Goal: Task Accomplishment & Management: Use online tool/utility

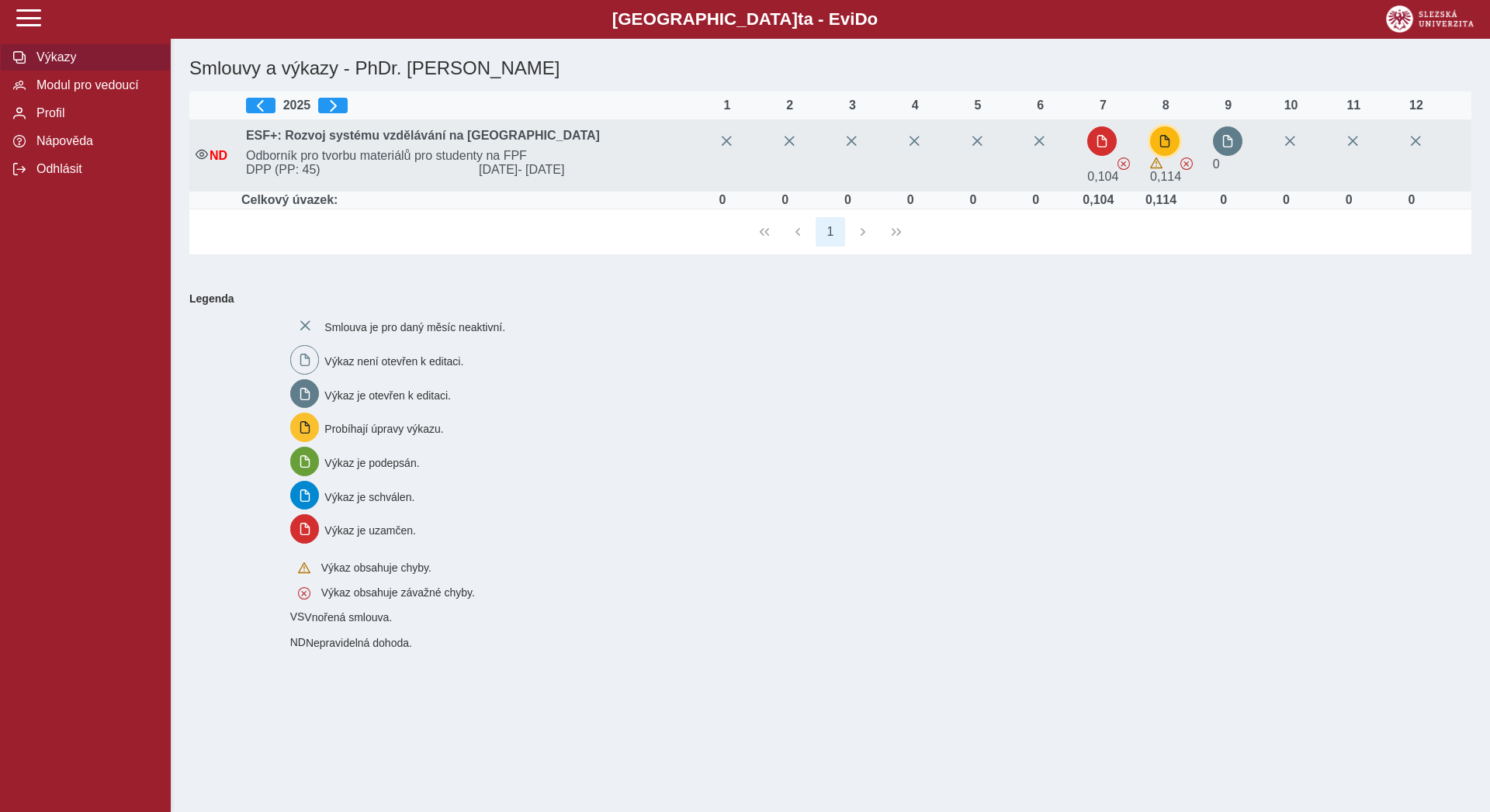
click at [1165, 142] on span "button" at bounding box center [1164, 141] width 12 height 12
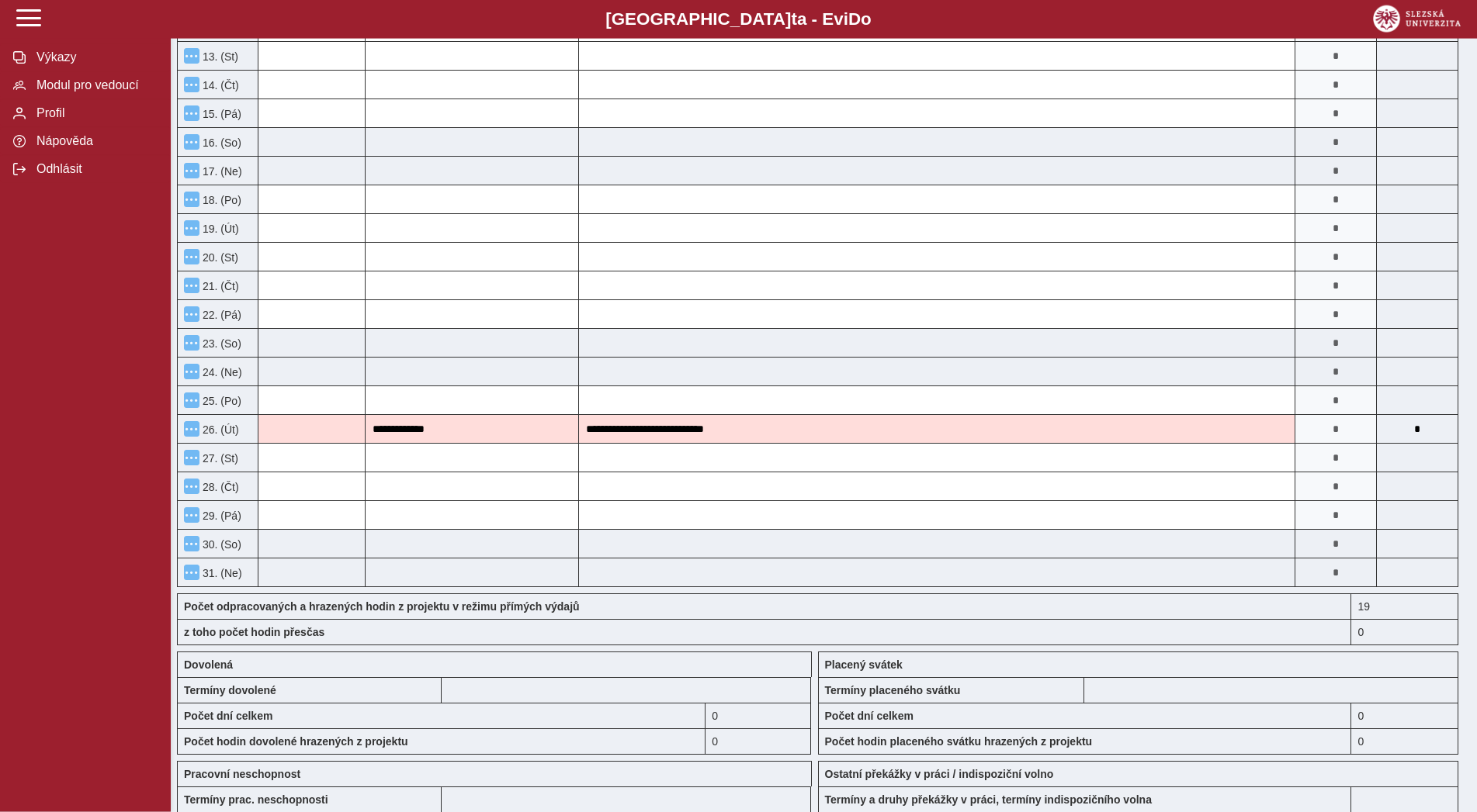
scroll to position [1008, 0]
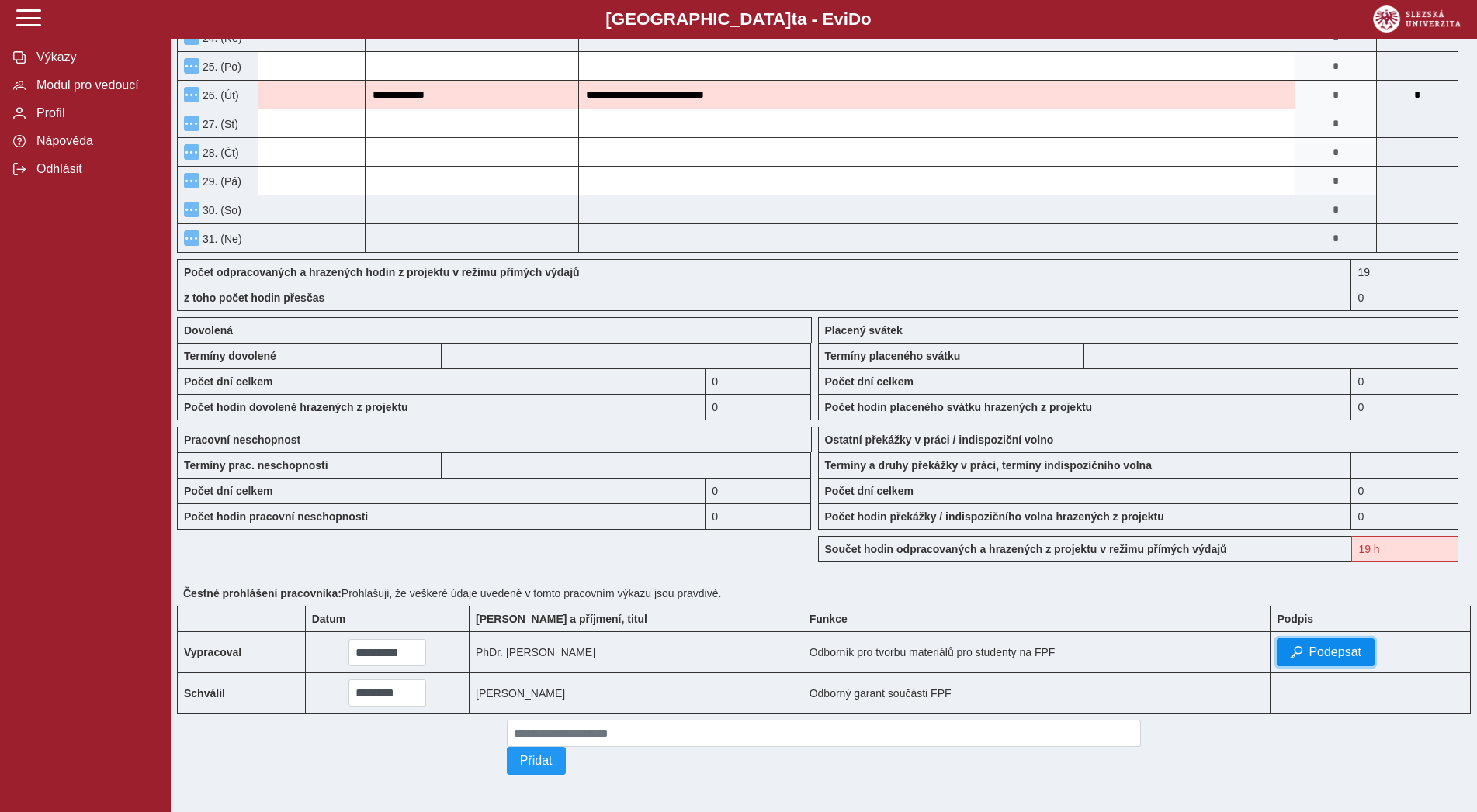
click at [1284, 642] on button "Podepsat" at bounding box center [1326, 653] width 98 height 28
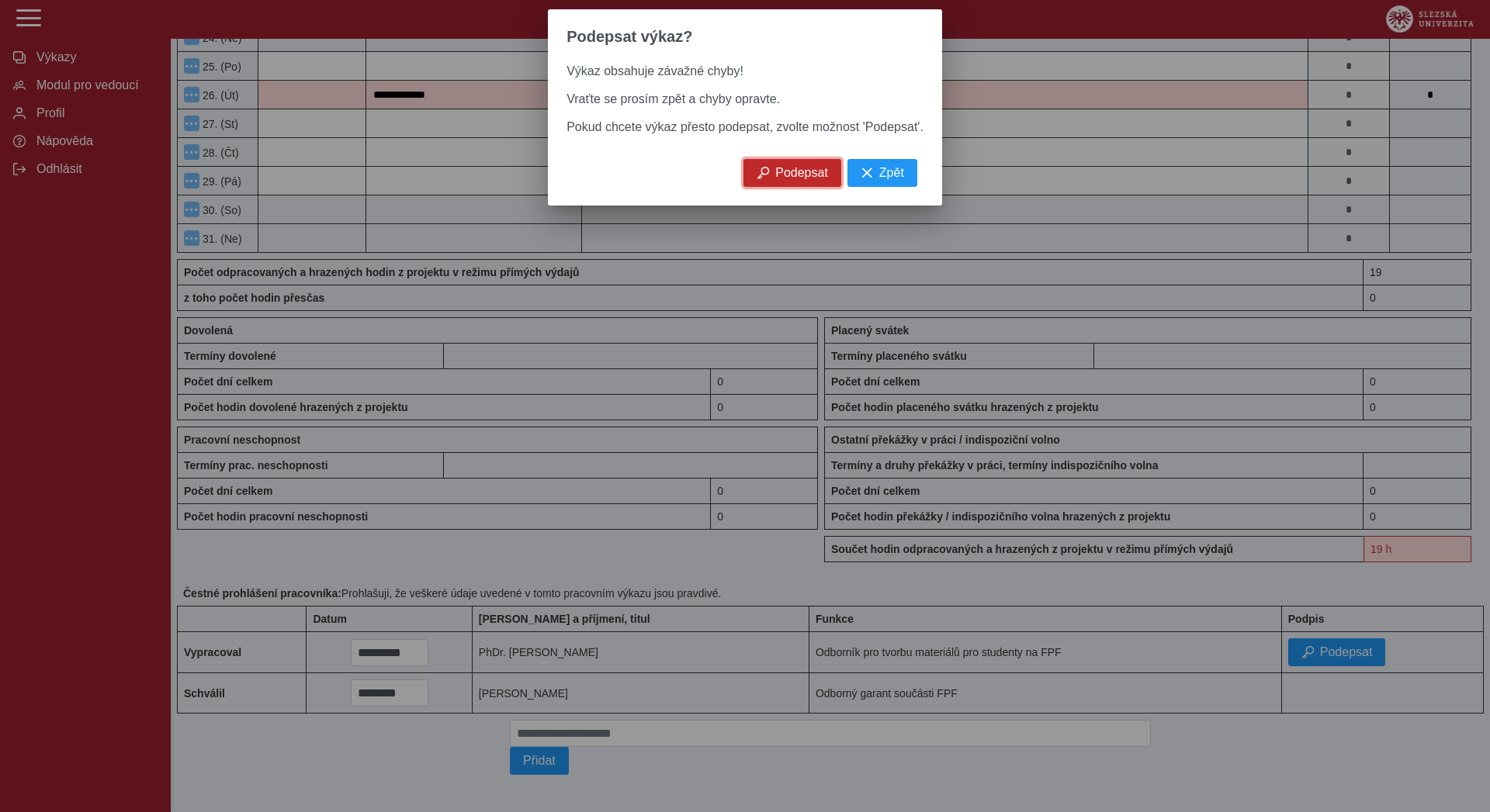
click at [799, 180] on span "Podepsat" at bounding box center [802, 172] width 53 height 14
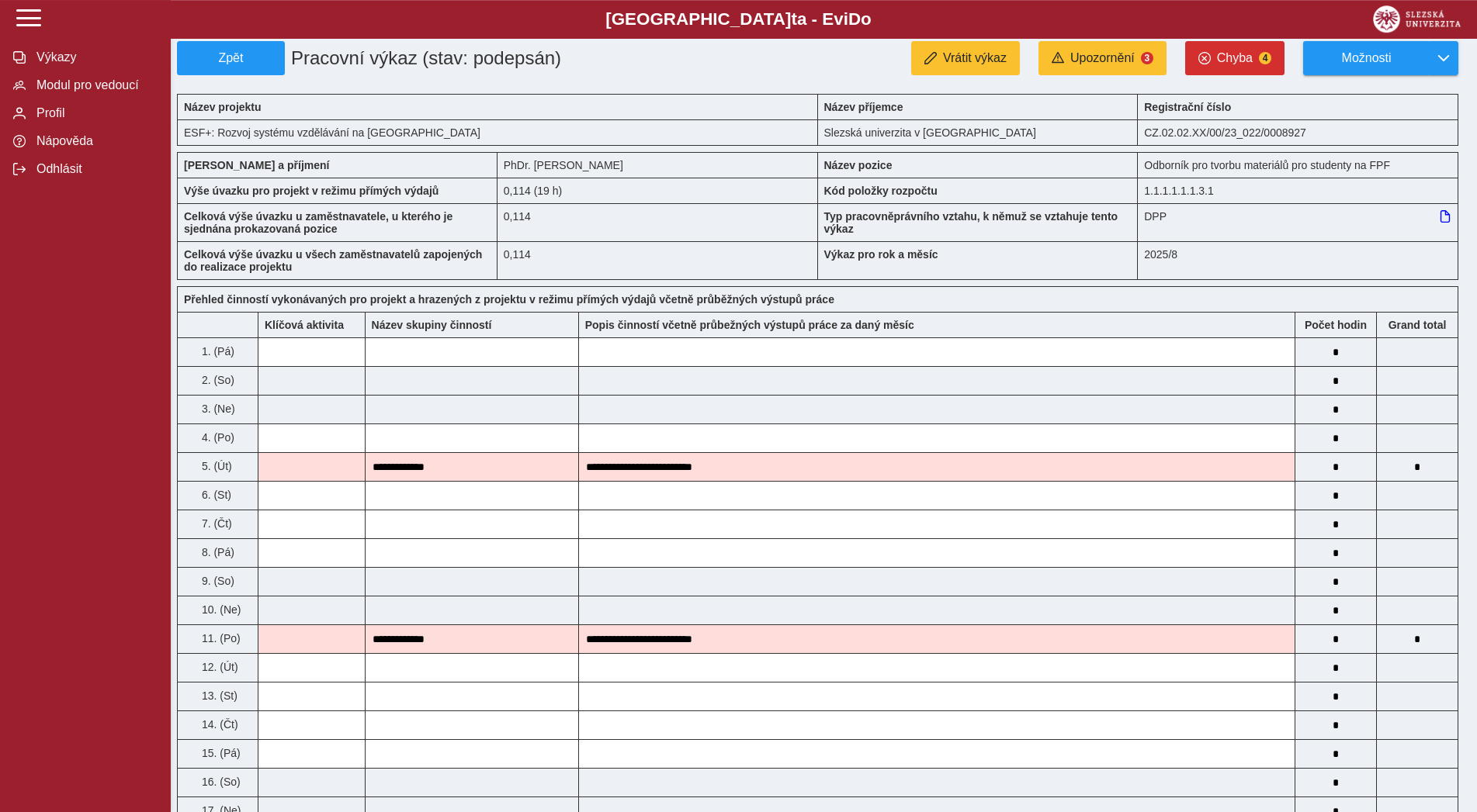
scroll to position [0, 0]
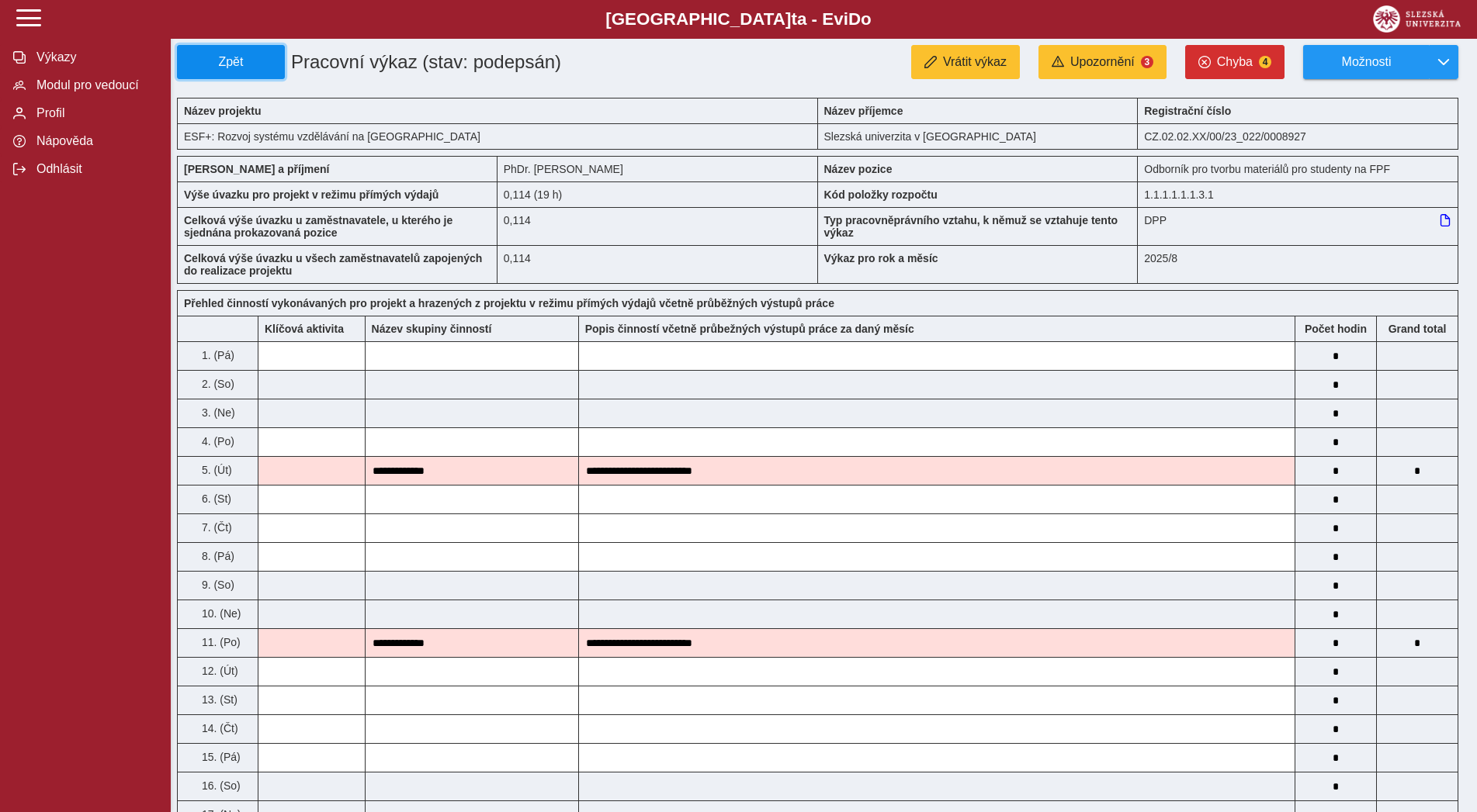
click at [276, 72] on button "Zpět" at bounding box center [230, 62] width 108 height 34
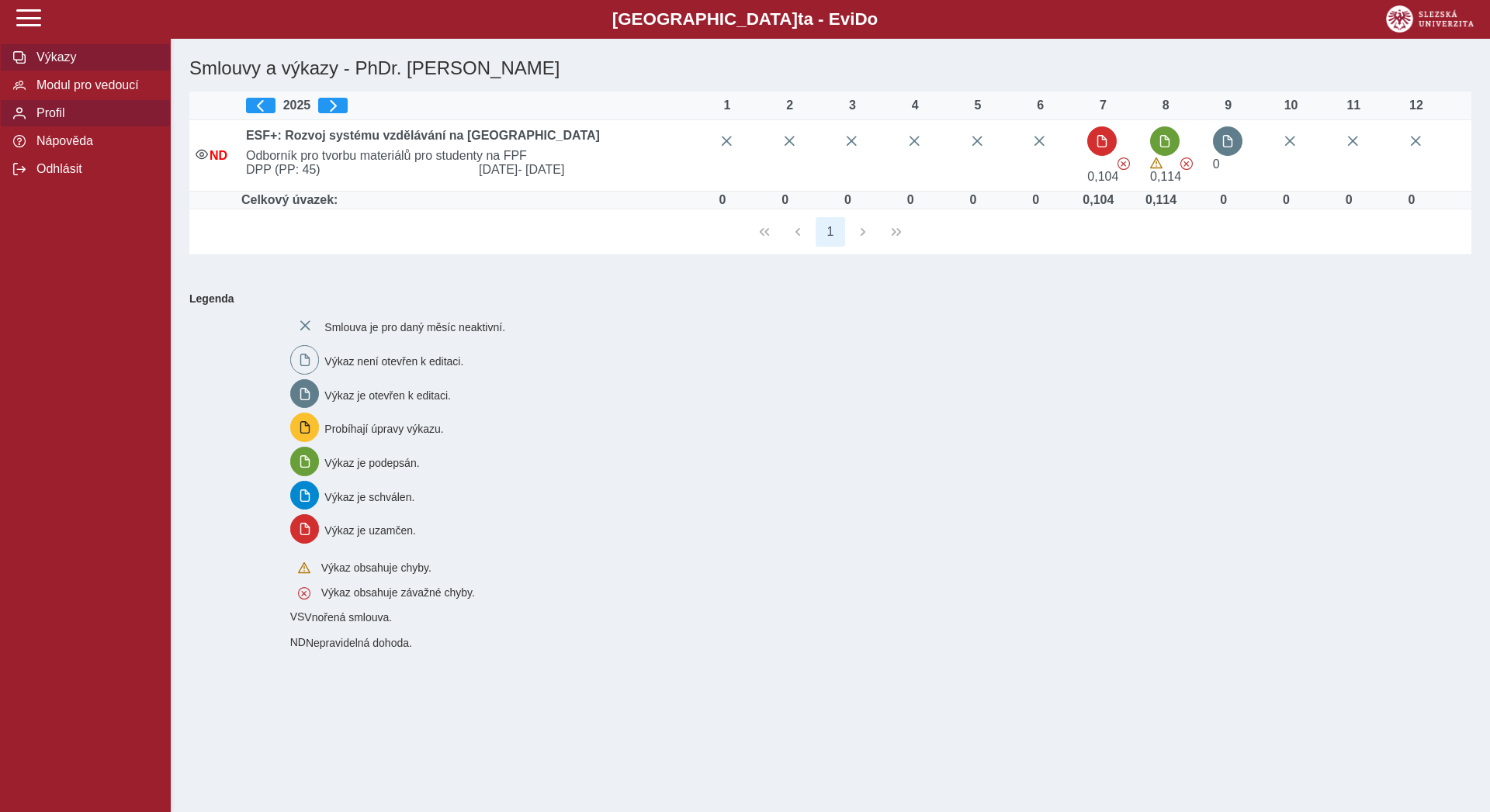
click at [55, 120] on span "Profil" at bounding box center [94, 113] width 125 height 14
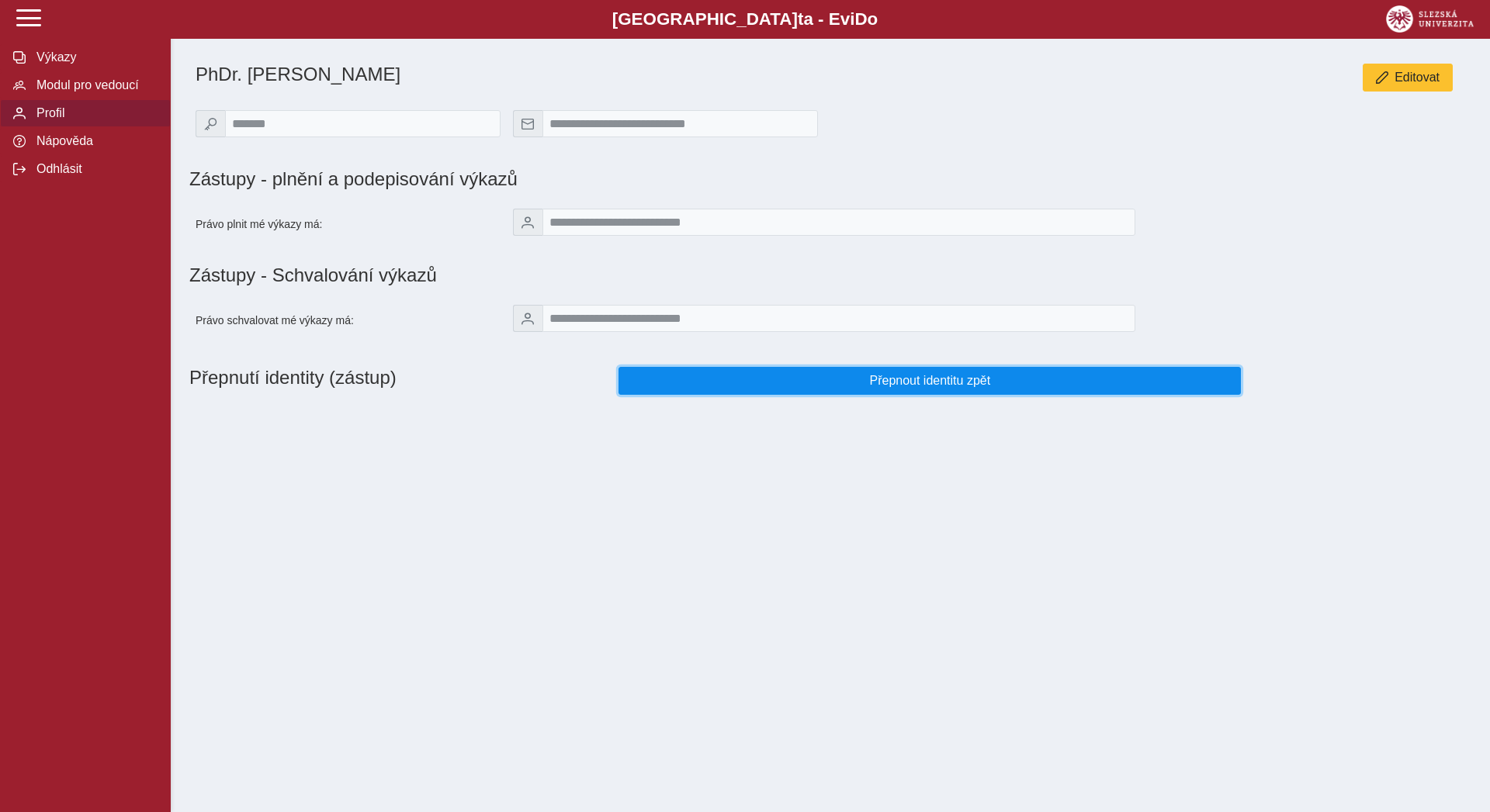
click at [659, 379] on button "Přepnout identitu zpět" at bounding box center [929, 381] width 623 height 28
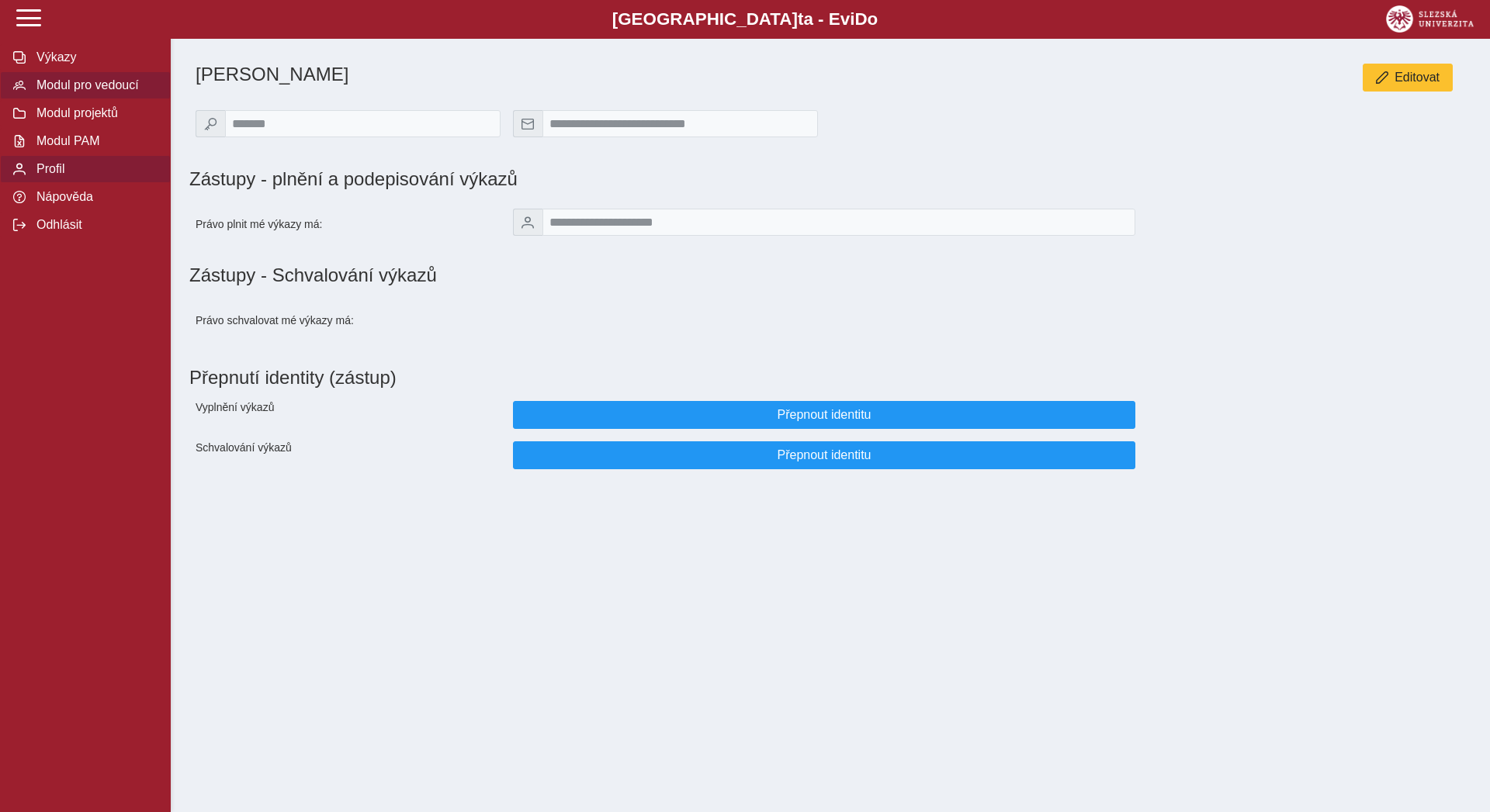
click at [95, 92] on span "Modul pro vedoucí" at bounding box center [94, 85] width 125 height 14
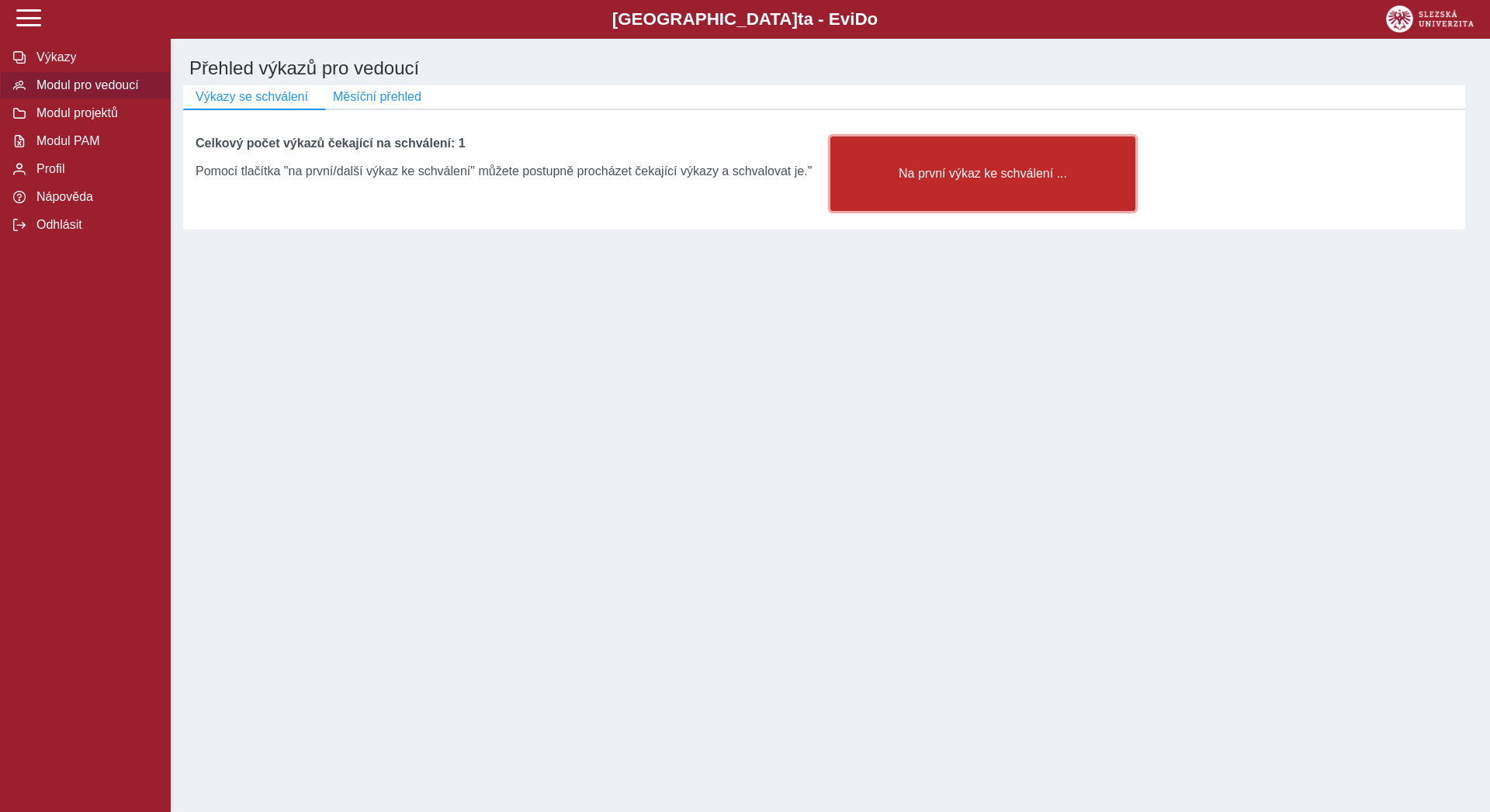
click at [967, 196] on button "Na první výkaz ke schválení ..." at bounding box center [982, 174] width 305 height 75
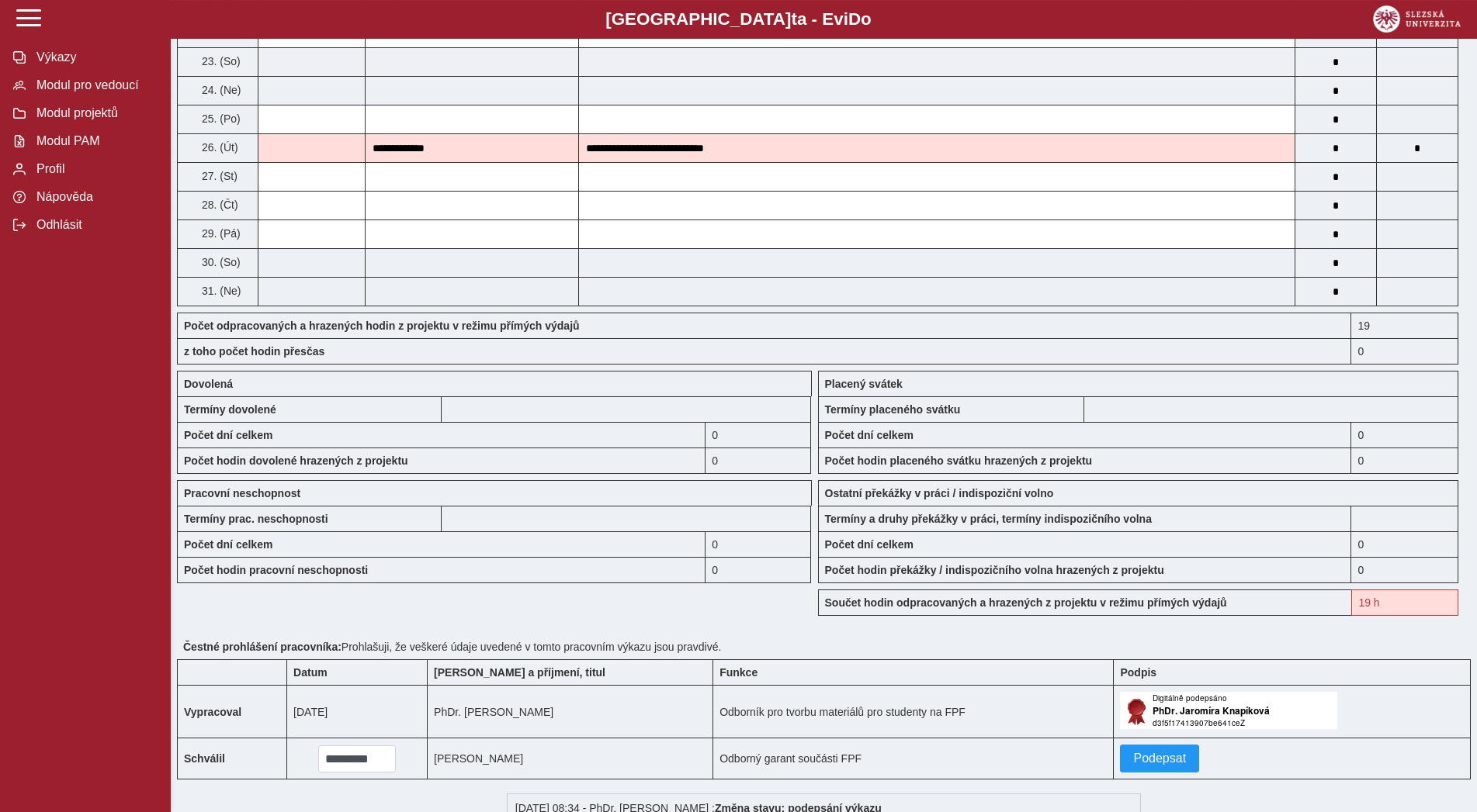
scroll to position [950, 0]
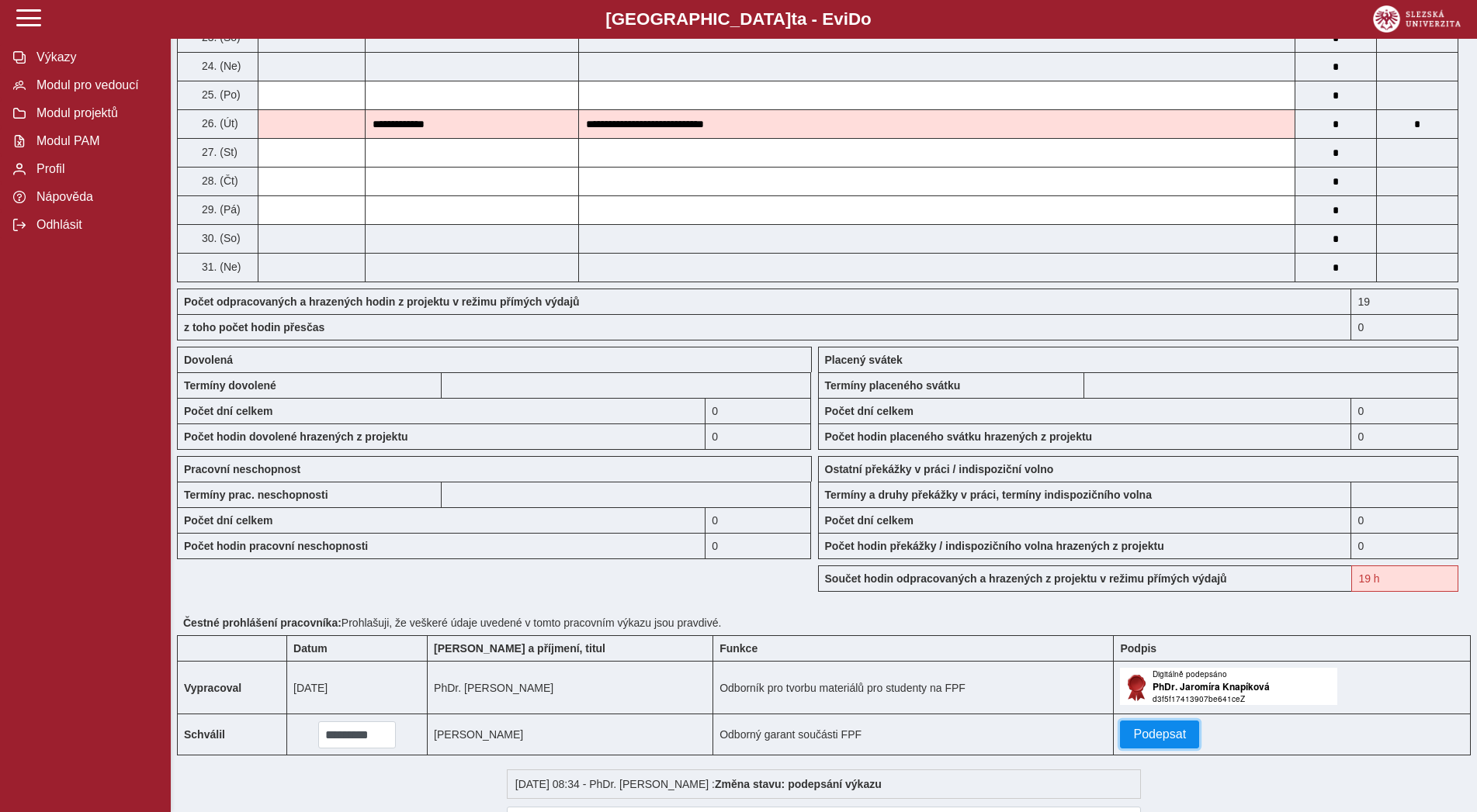
click at [1153, 742] on span "Podepsat" at bounding box center [1159, 734] width 53 height 14
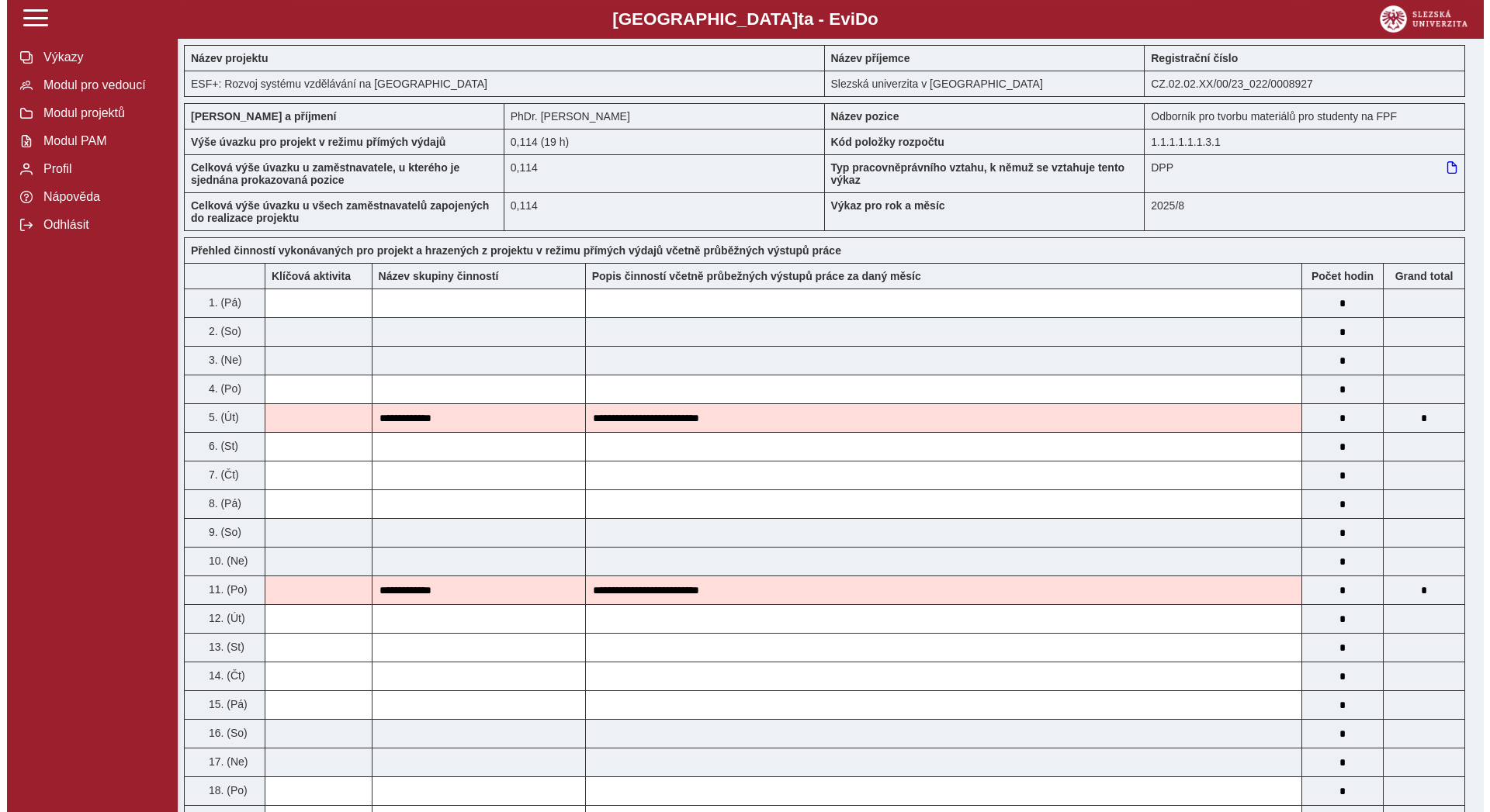
scroll to position [0, 0]
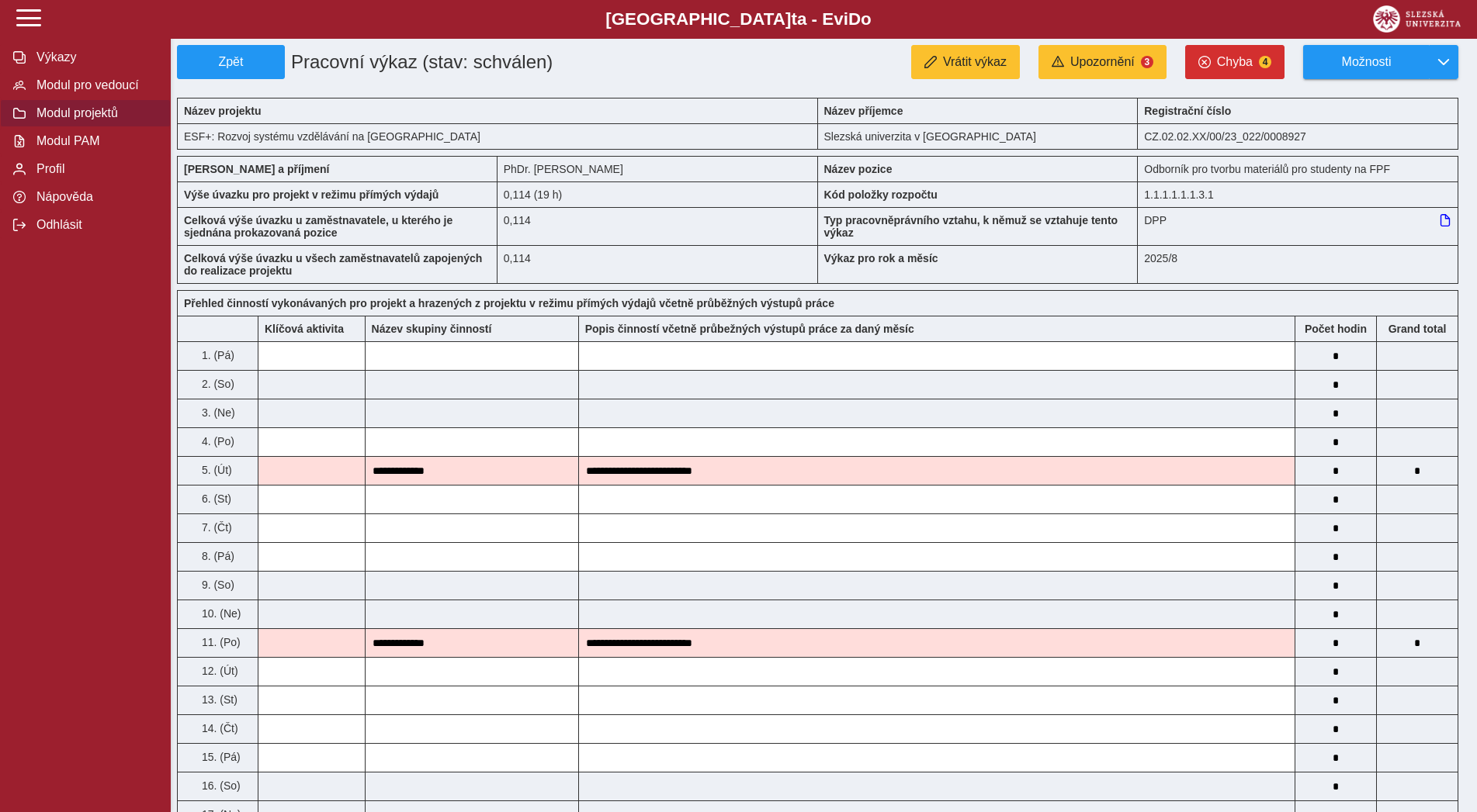
click at [92, 120] on span "Modul projektů" at bounding box center [94, 113] width 125 height 14
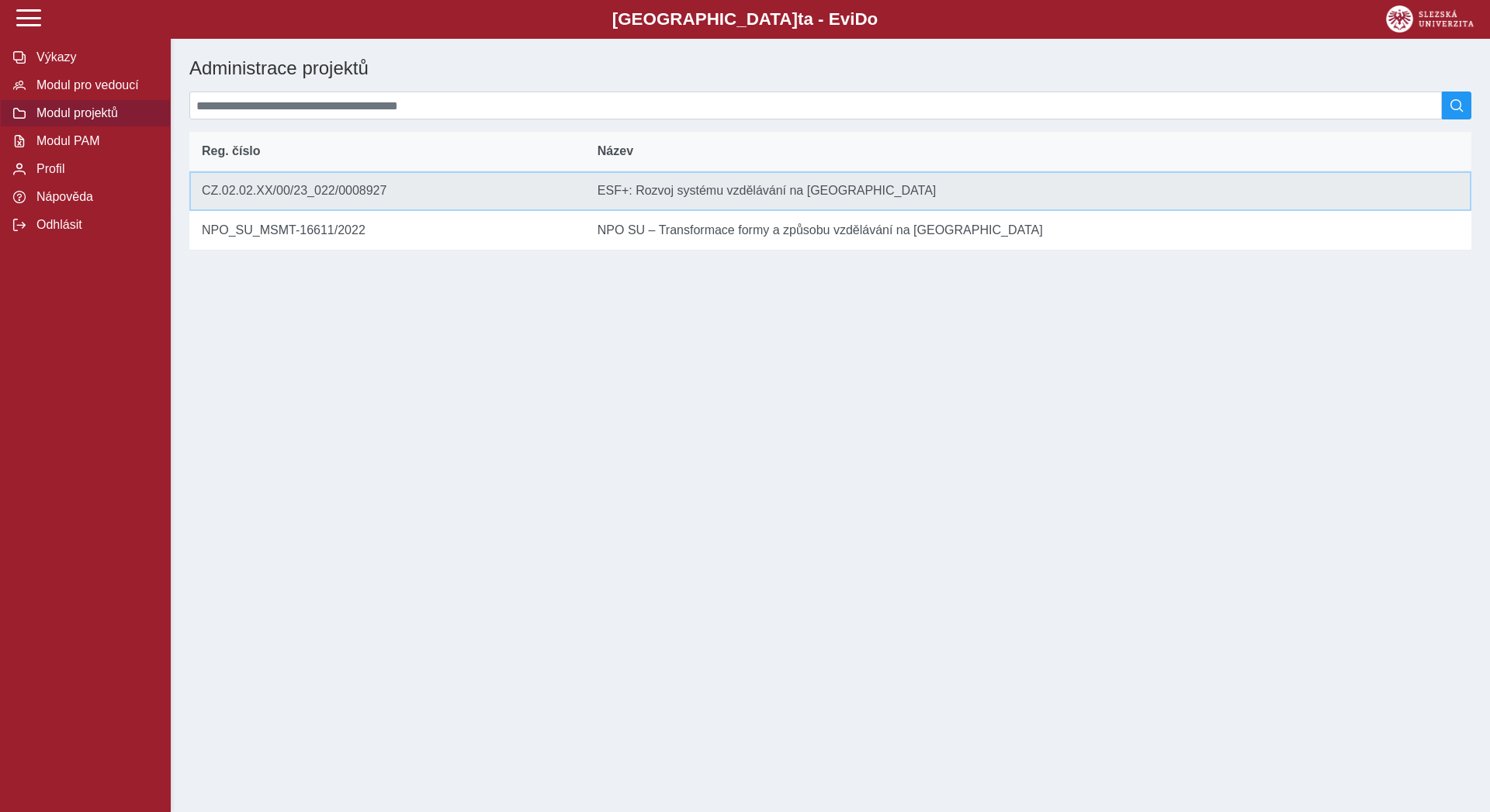
click at [288, 204] on td "Reg. číslo CZ.02.02.XX/00/23_022/0008927" at bounding box center [387, 191] width 395 height 40
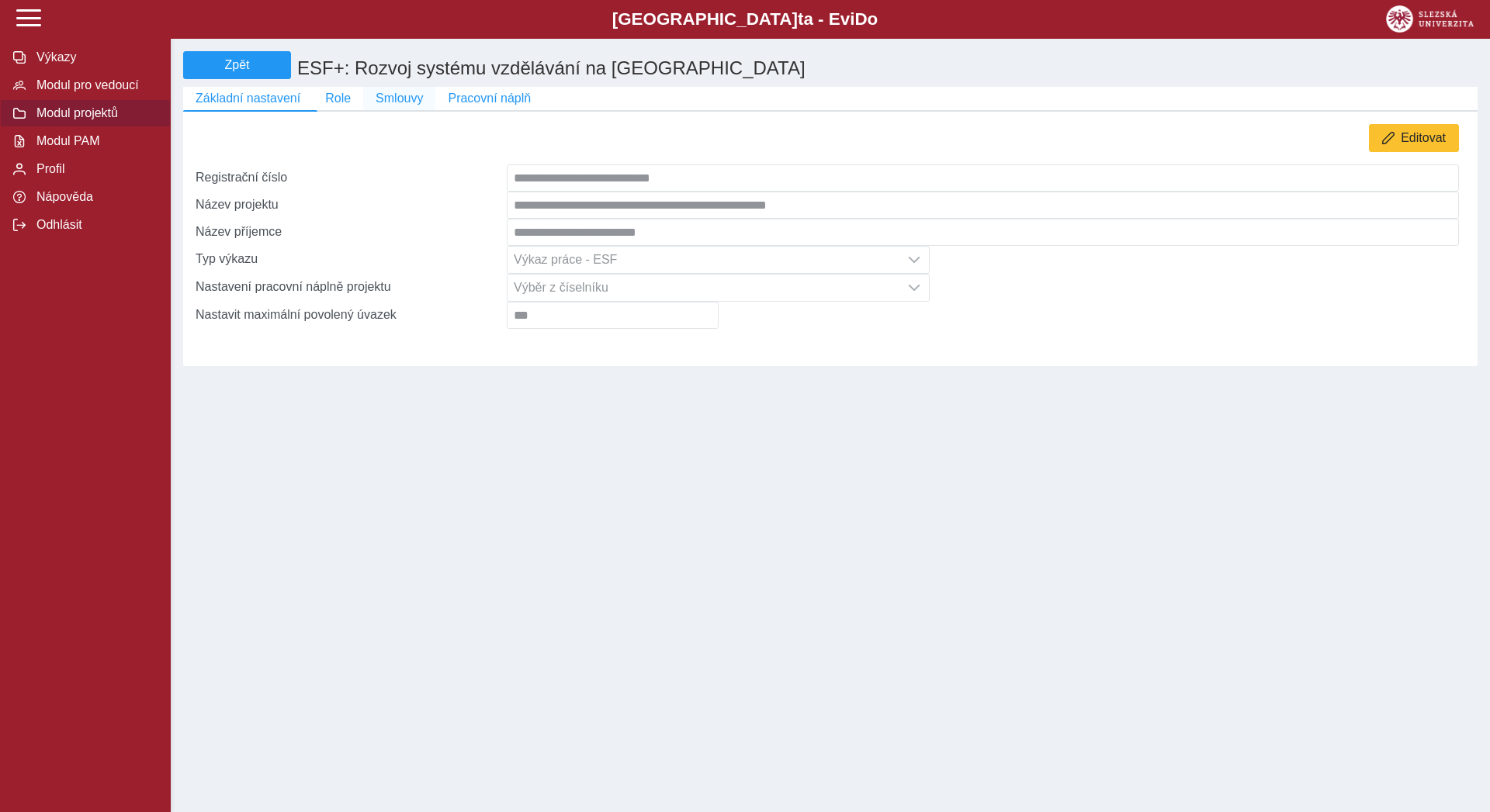
click at [393, 100] on span "Smlouvy" at bounding box center [399, 98] width 47 height 14
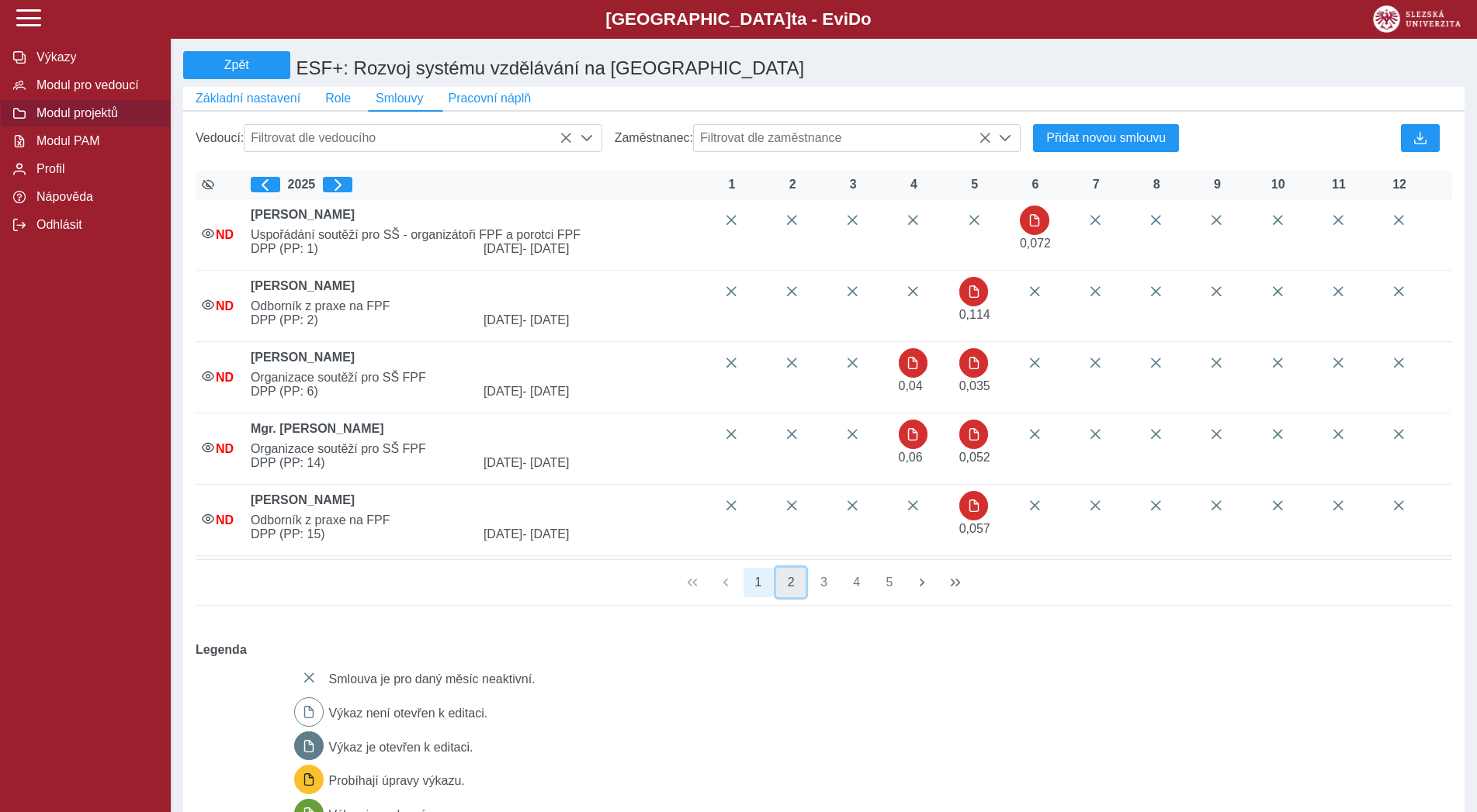
click at [780, 597] on button "2" at bounding box center [790, 583] width 29 height 29
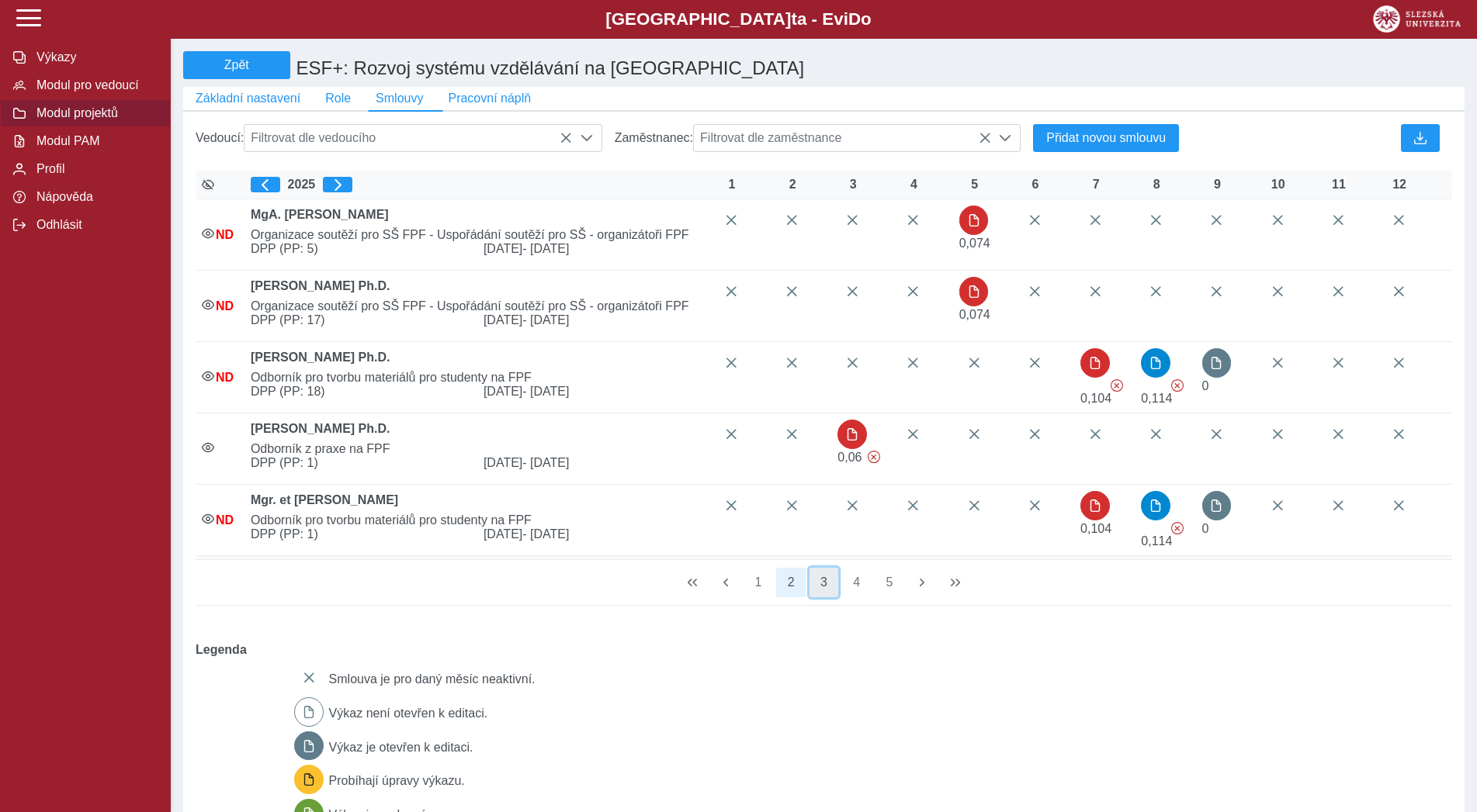
click at [814, 592] on button "3" at bounding box center [824, 583] width 29 height 29
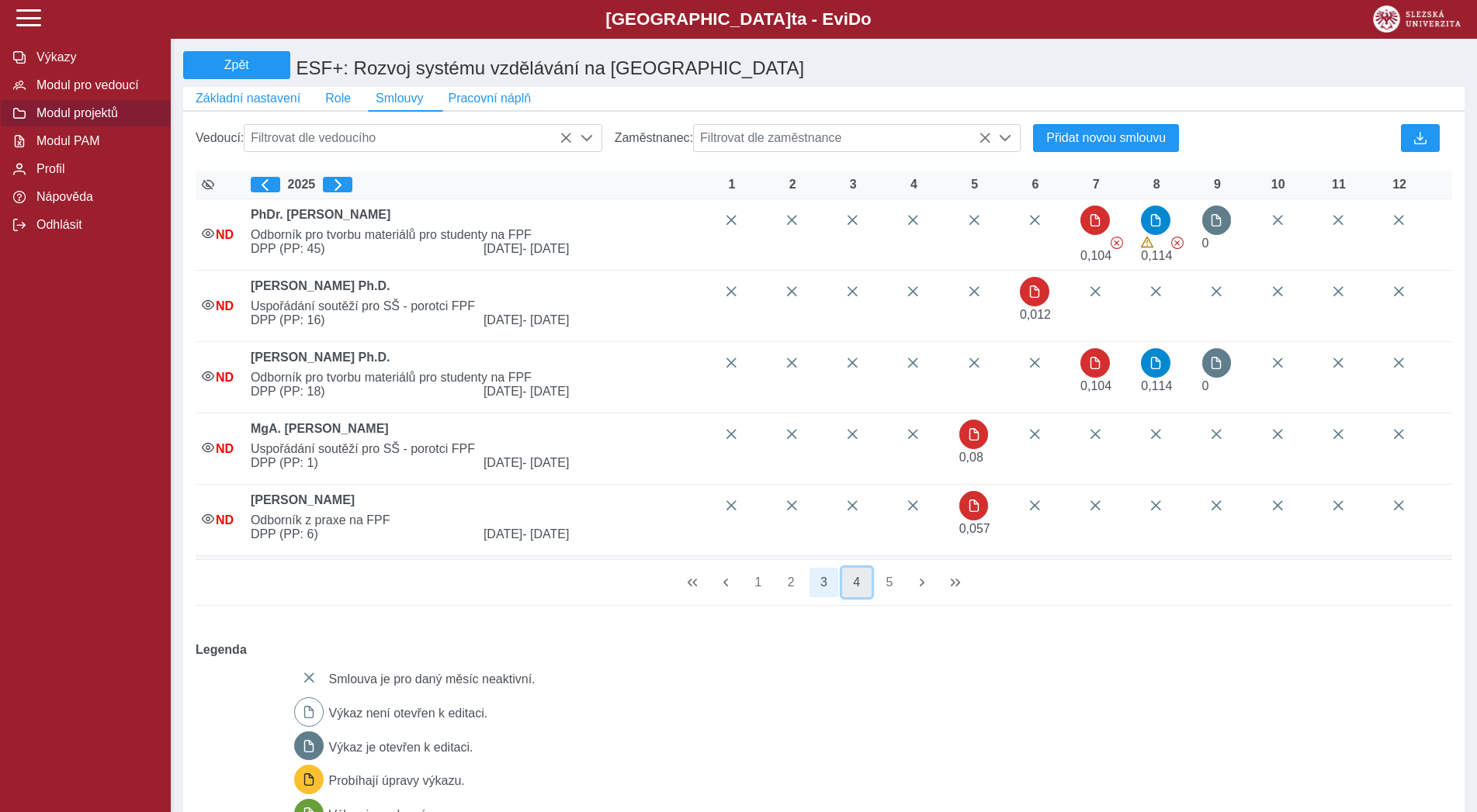
click at [851, 595] on button "4" at bounding box center [857, 583] width 29 height 29
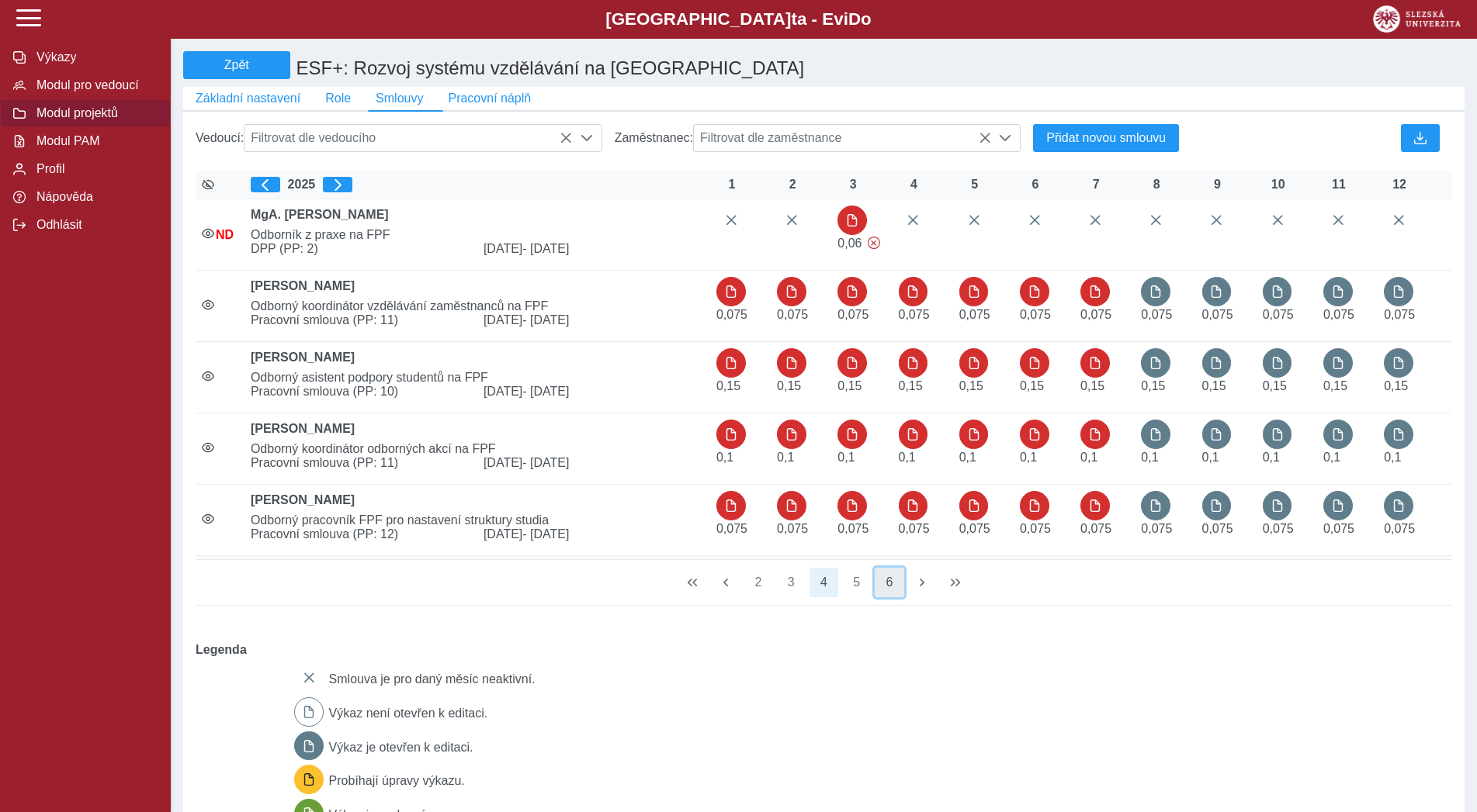
click at [877, 594] on button "6" at bounding box center [889, 583] width 29 height 29
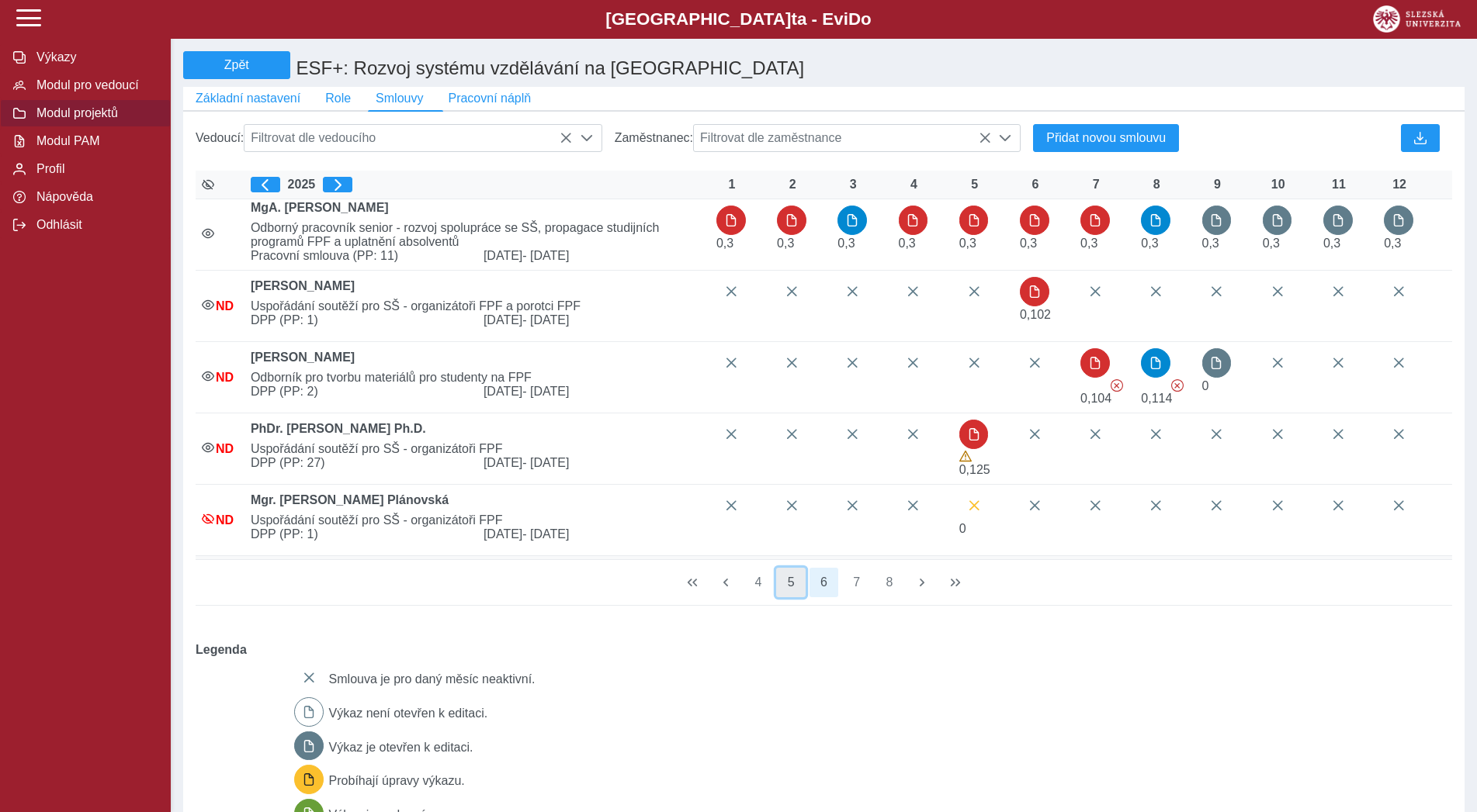
click at [798, 597] on button "5" at bounding box center [790, 583] width 29 height 29
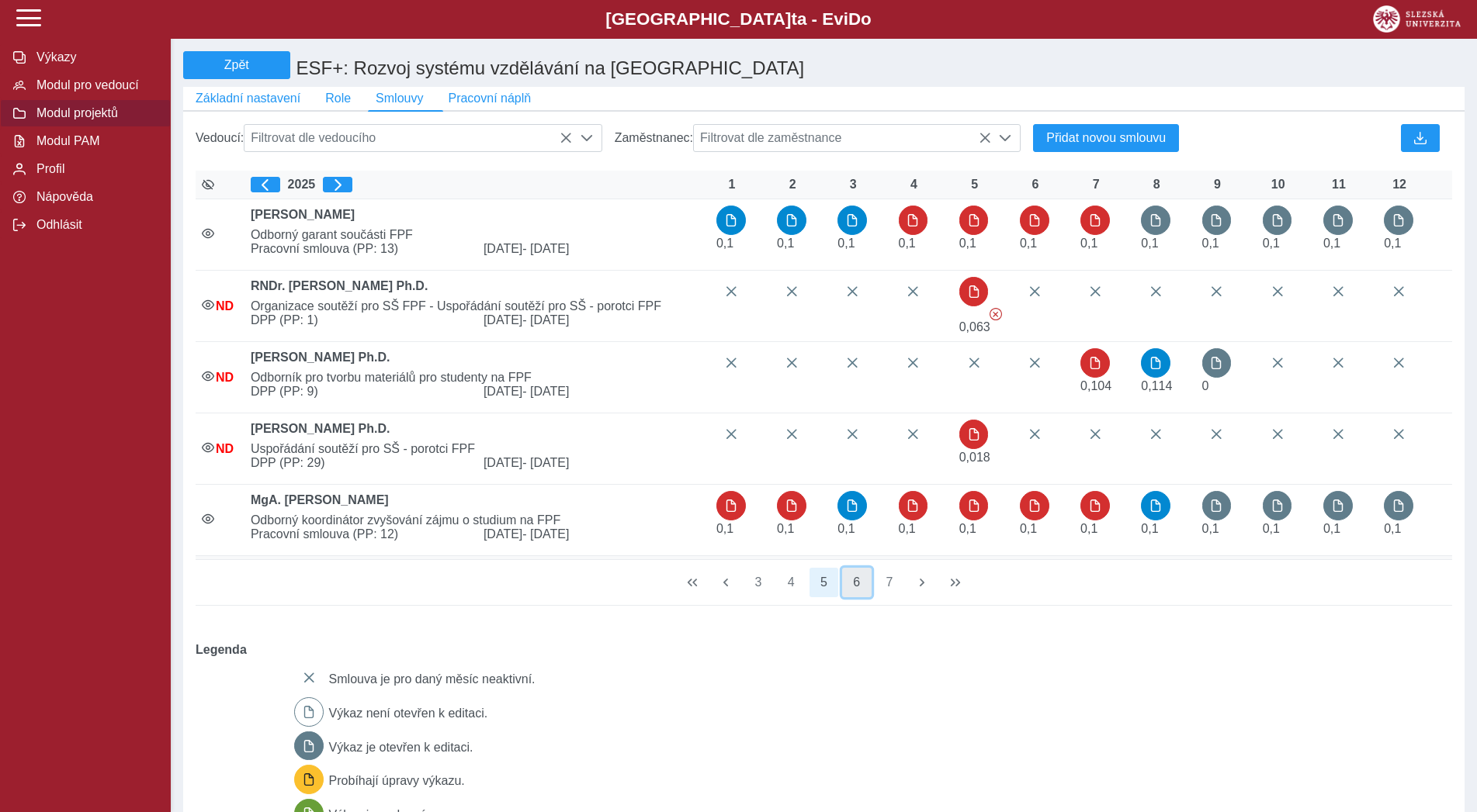
click at [848, 597] on button "6" at bounding box center [857, 583] width 29 height 29
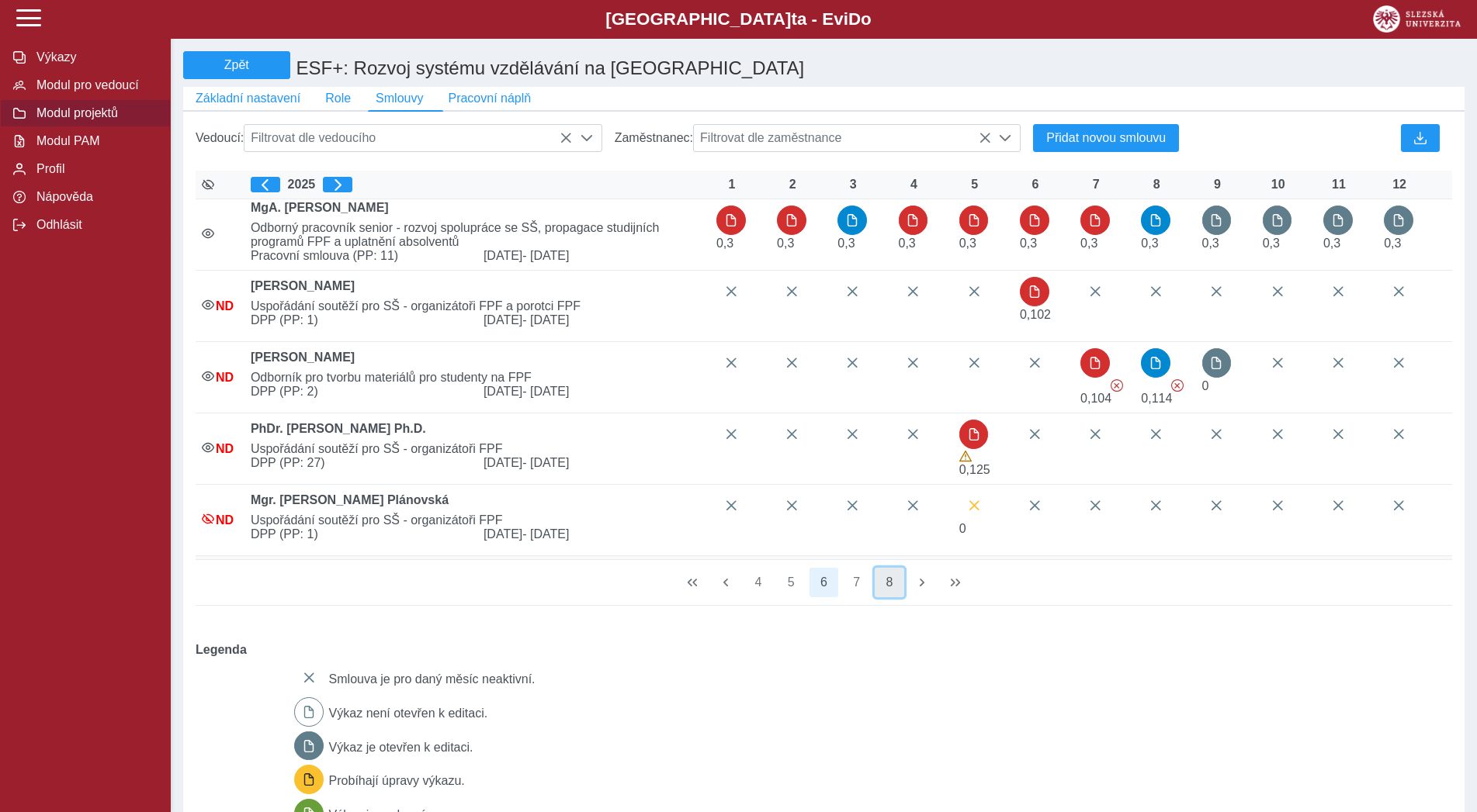
click at [885, 597] on button "8" at bounding box center [889, 583] width 29 height 29
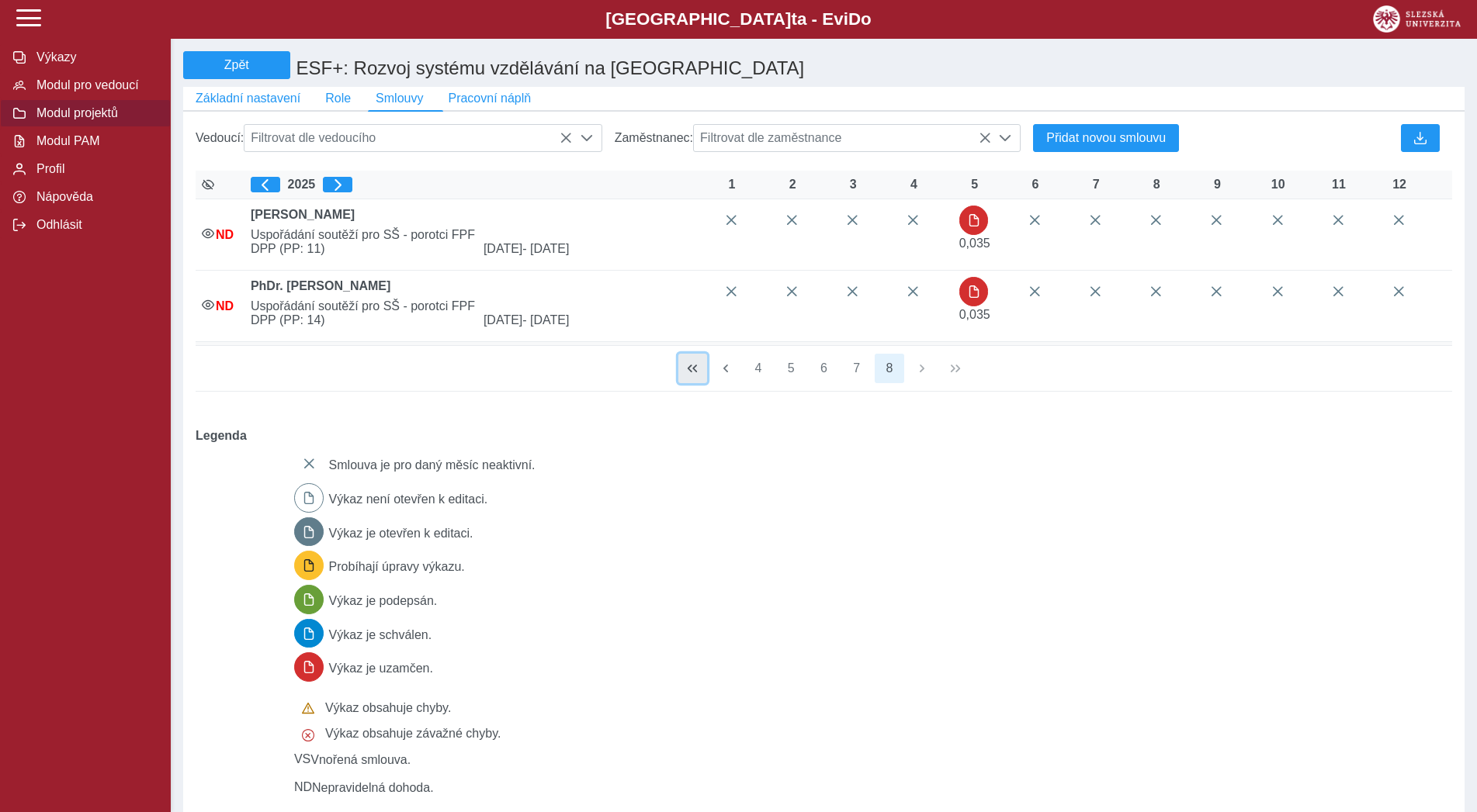
click at [688, 375] on span "button" at bounding box center [692, 368] width 12 height 12
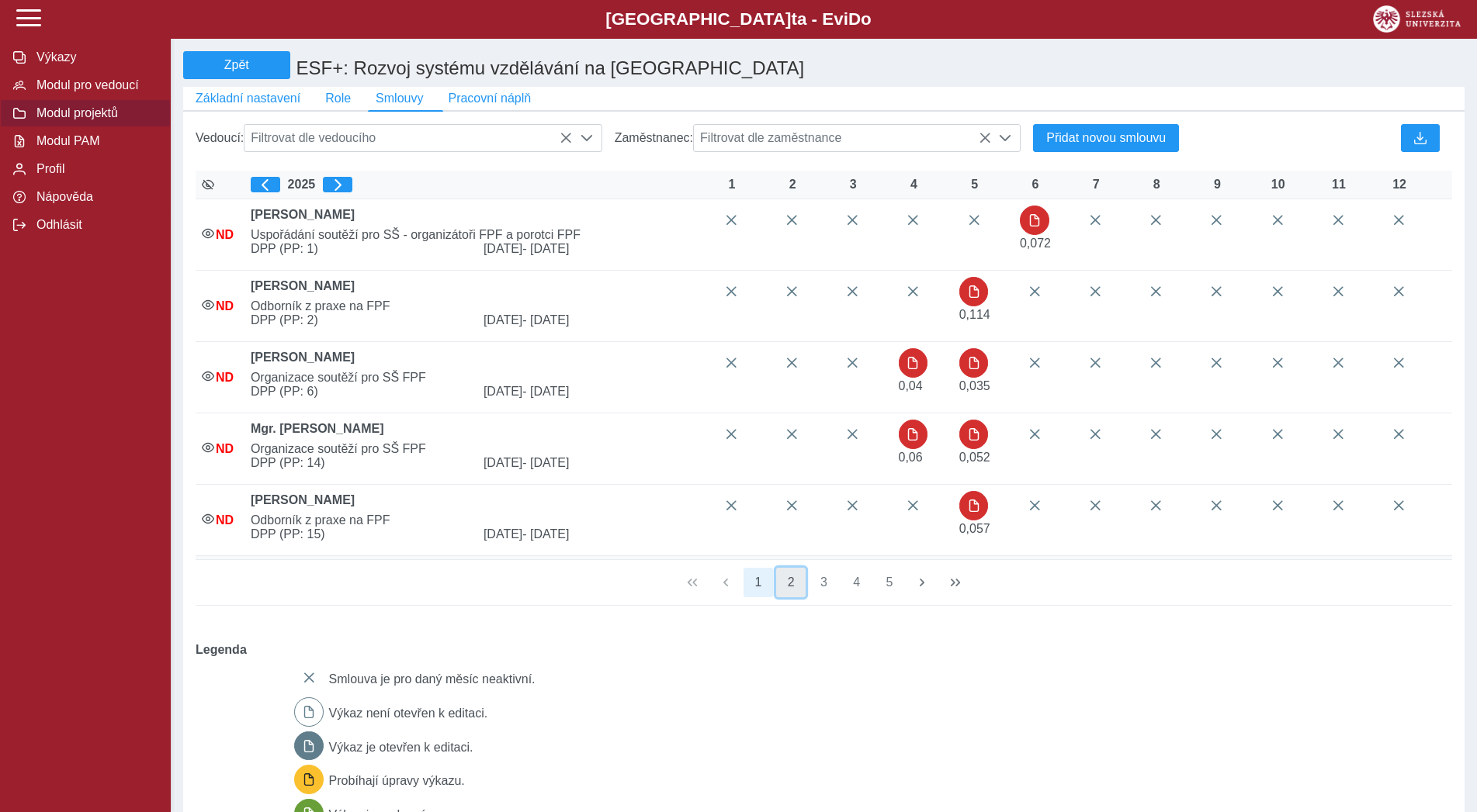
click at [789, 587] on button "2" at bounding box center [790, 583] width 29 height 29
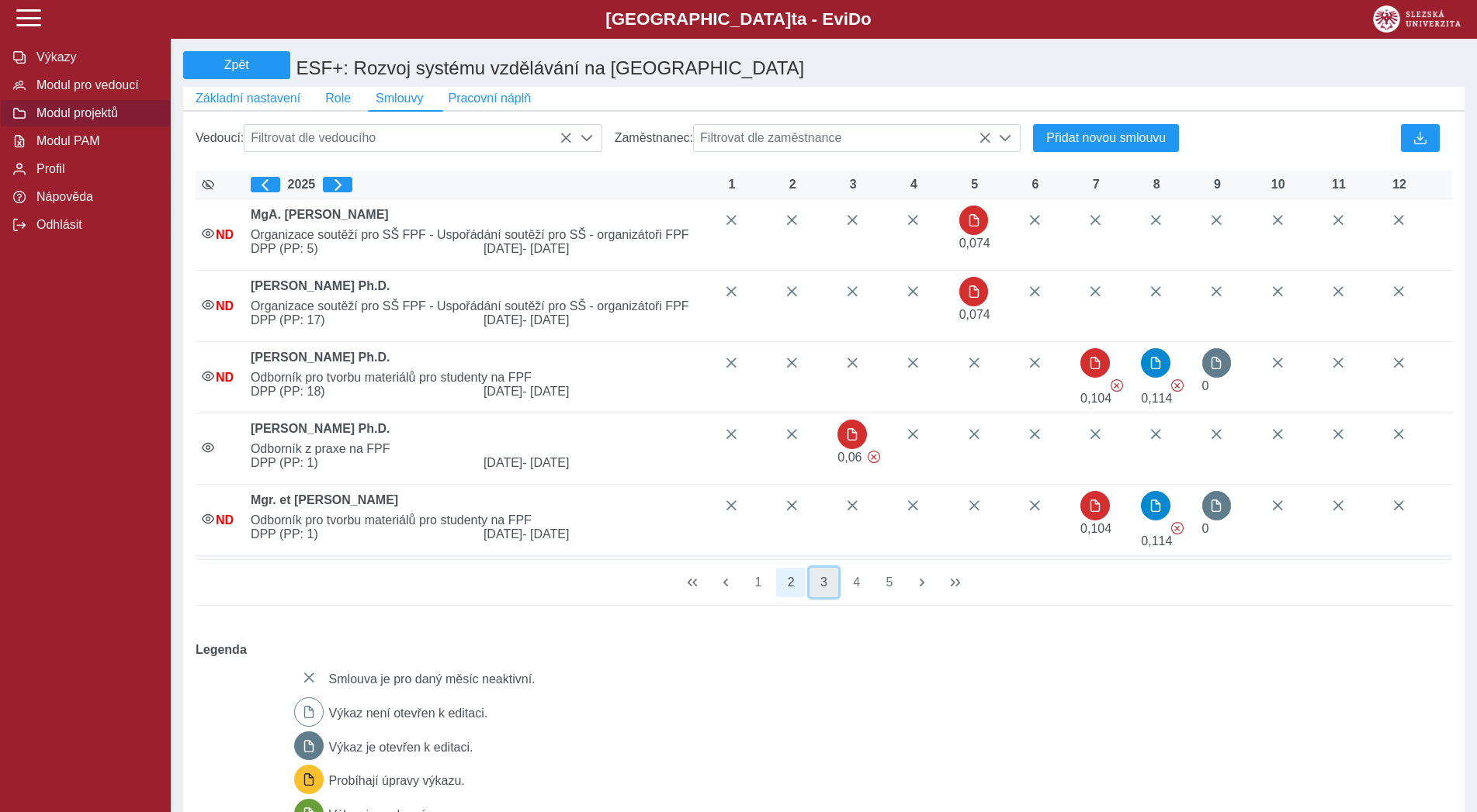
click at [820, 589] on button "3" at bounding box center [824, 583] width 29 height 29
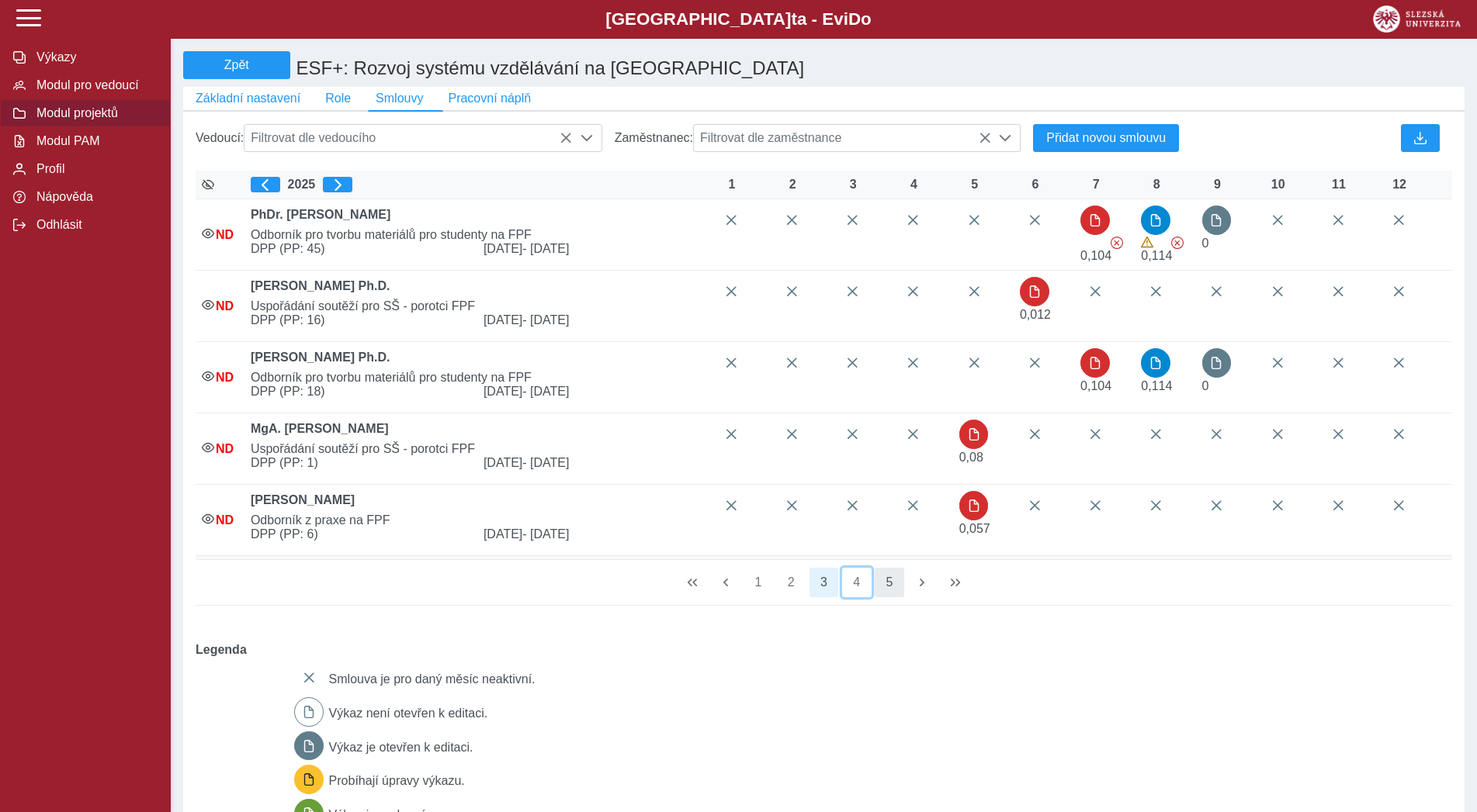
click at [847, 592] on button "4" at bounding box center [857, 583] width 29 height 29
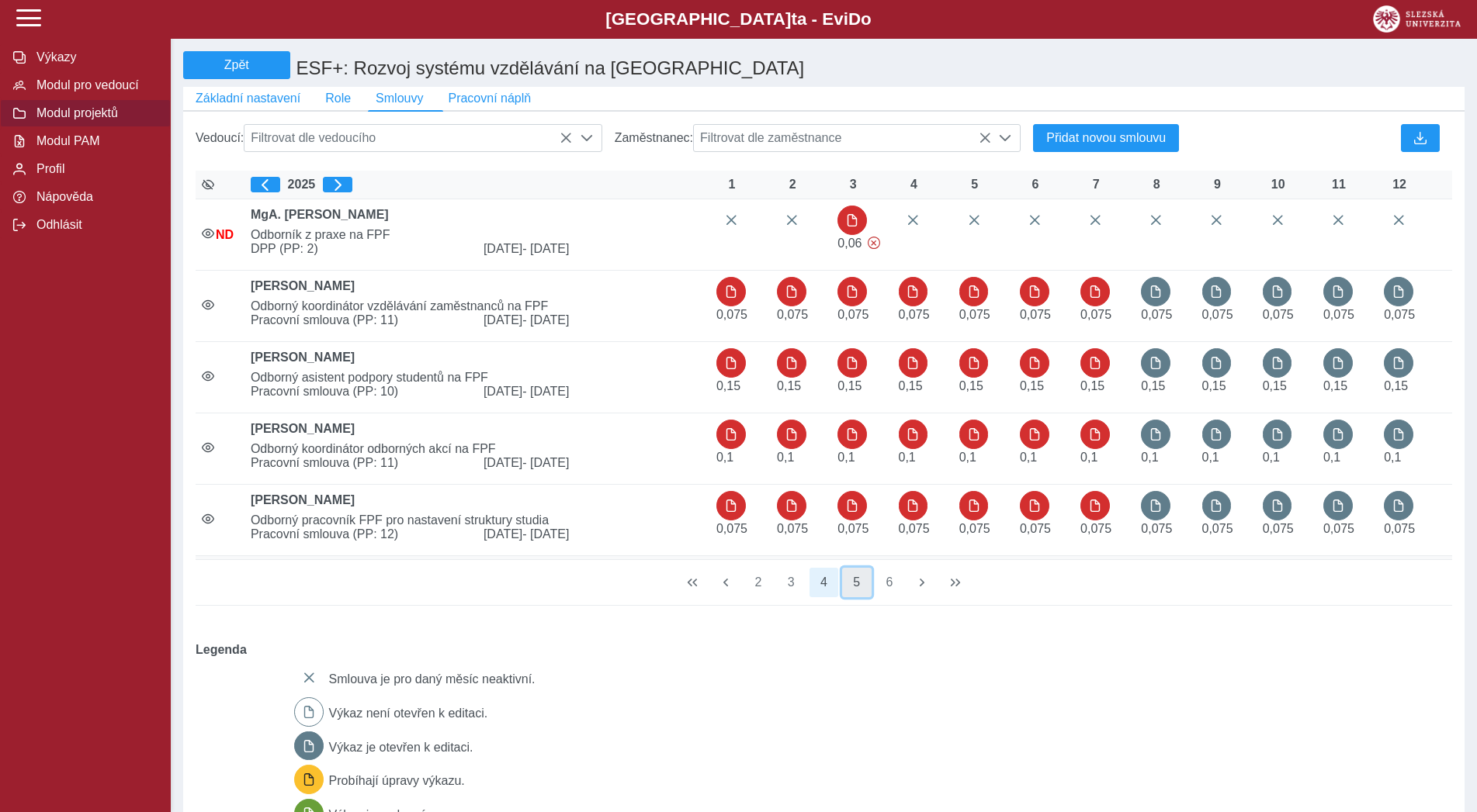
click at [864, 592] on button "5" at bounding box center [857, 583] width 29 height 29
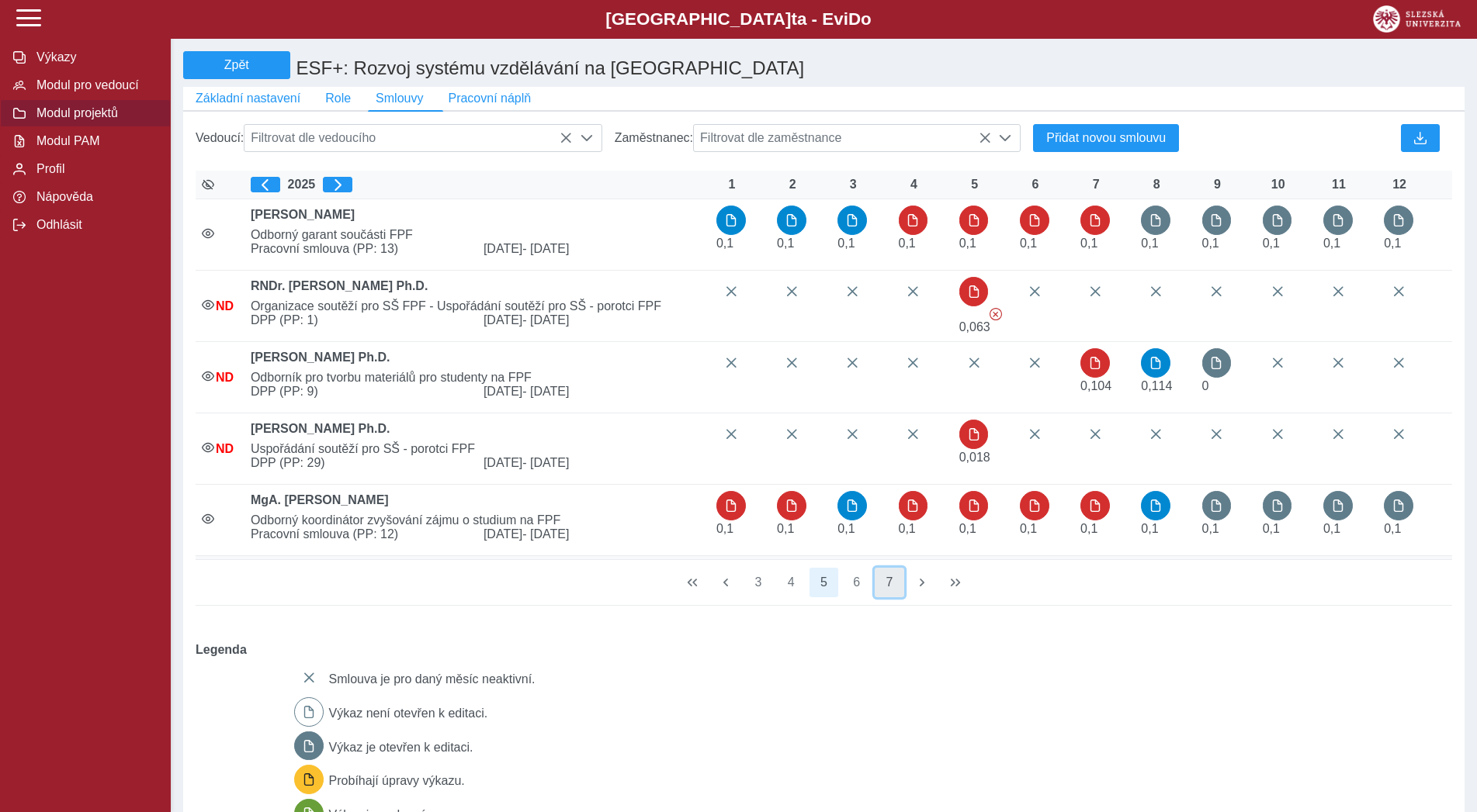
click at [897, 594] on button "7" at bounding box center [889, 583] width 29 height 29
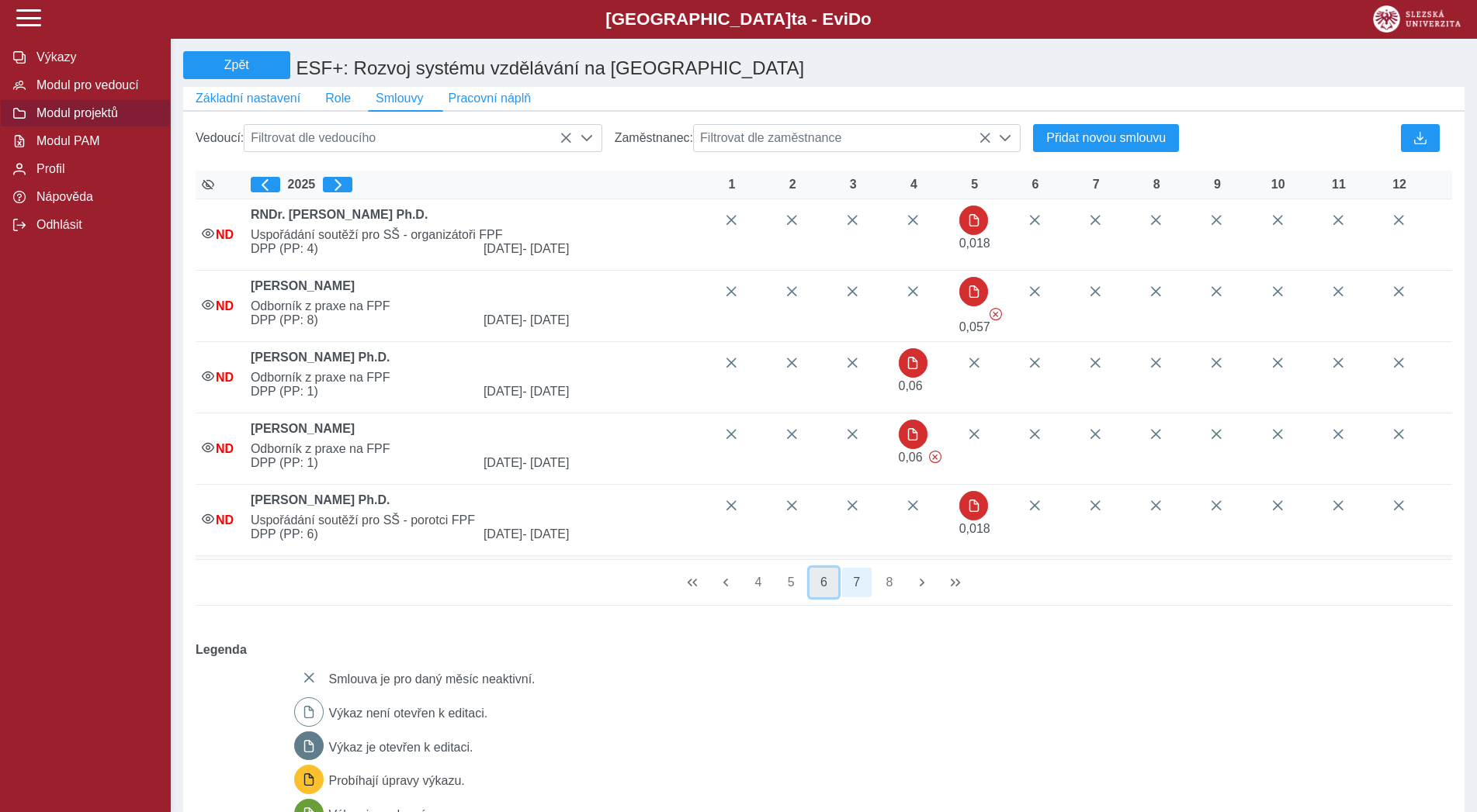
click at [823, 596] on button "6" at bounding box center [824, 583] width 29 height 29
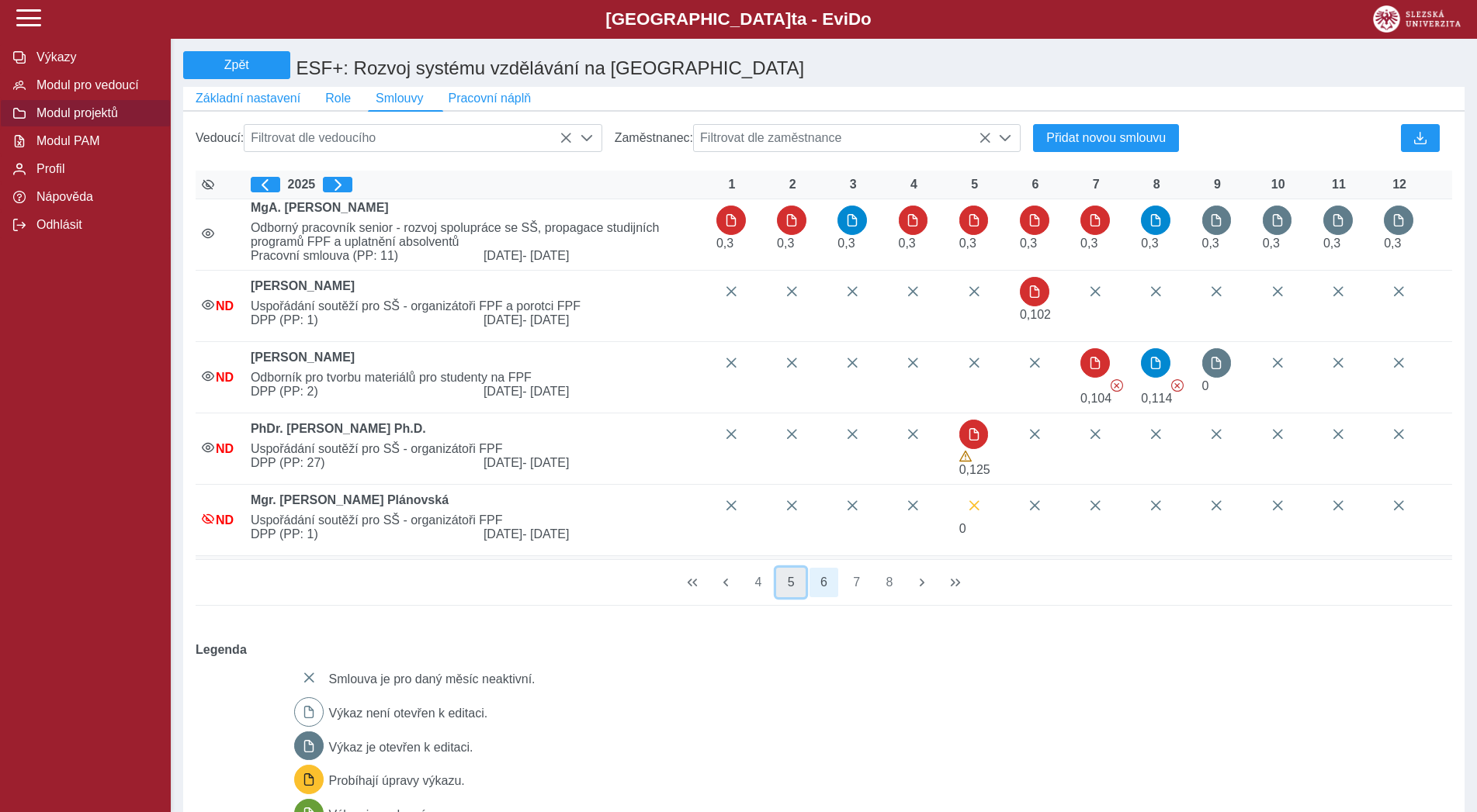
click at [800, 597] on button "5" at bounding box center [790, 583] width 29 height 29
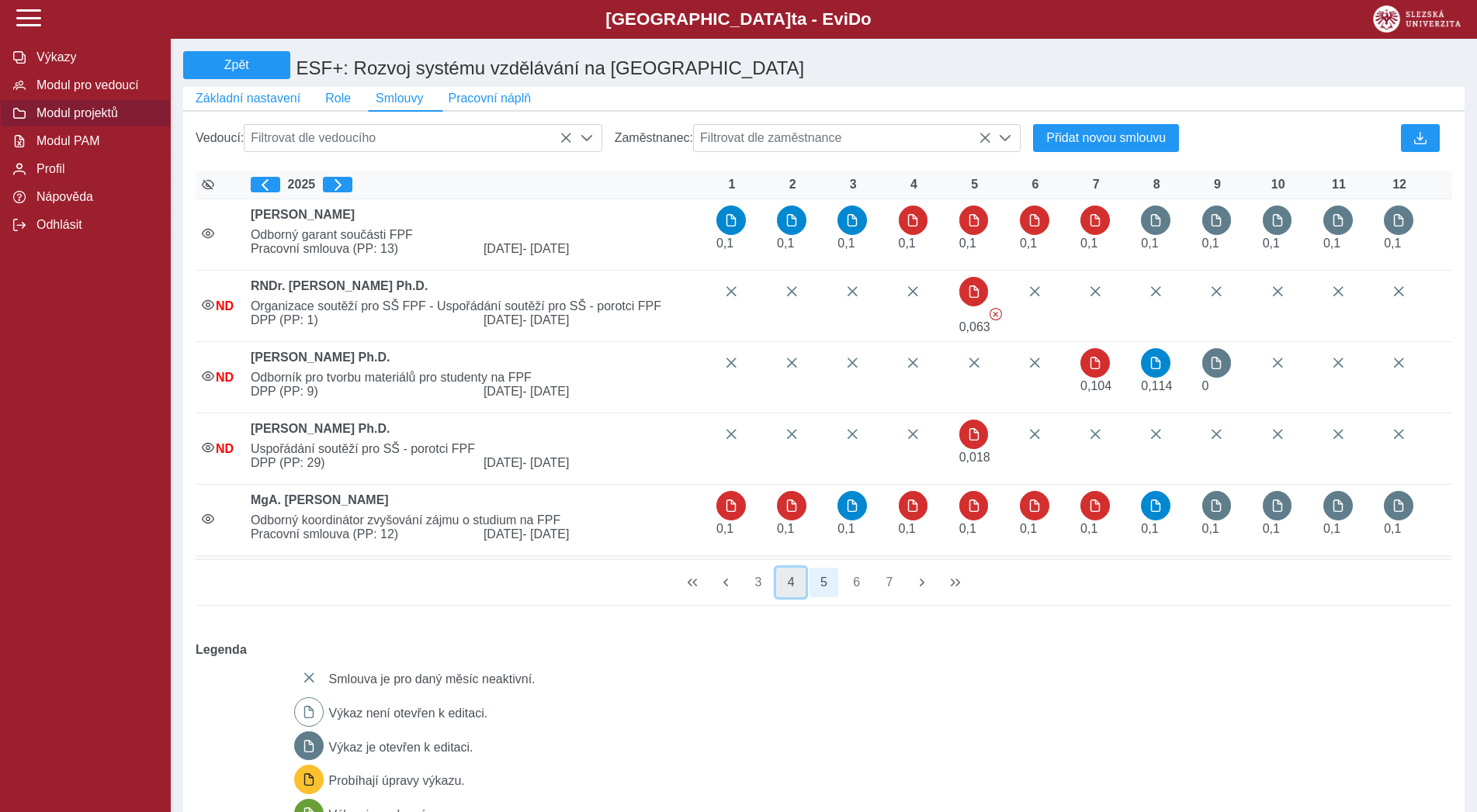
click at [793, 597] on button "4" at bounding box center [790, 583] width 29 height 29
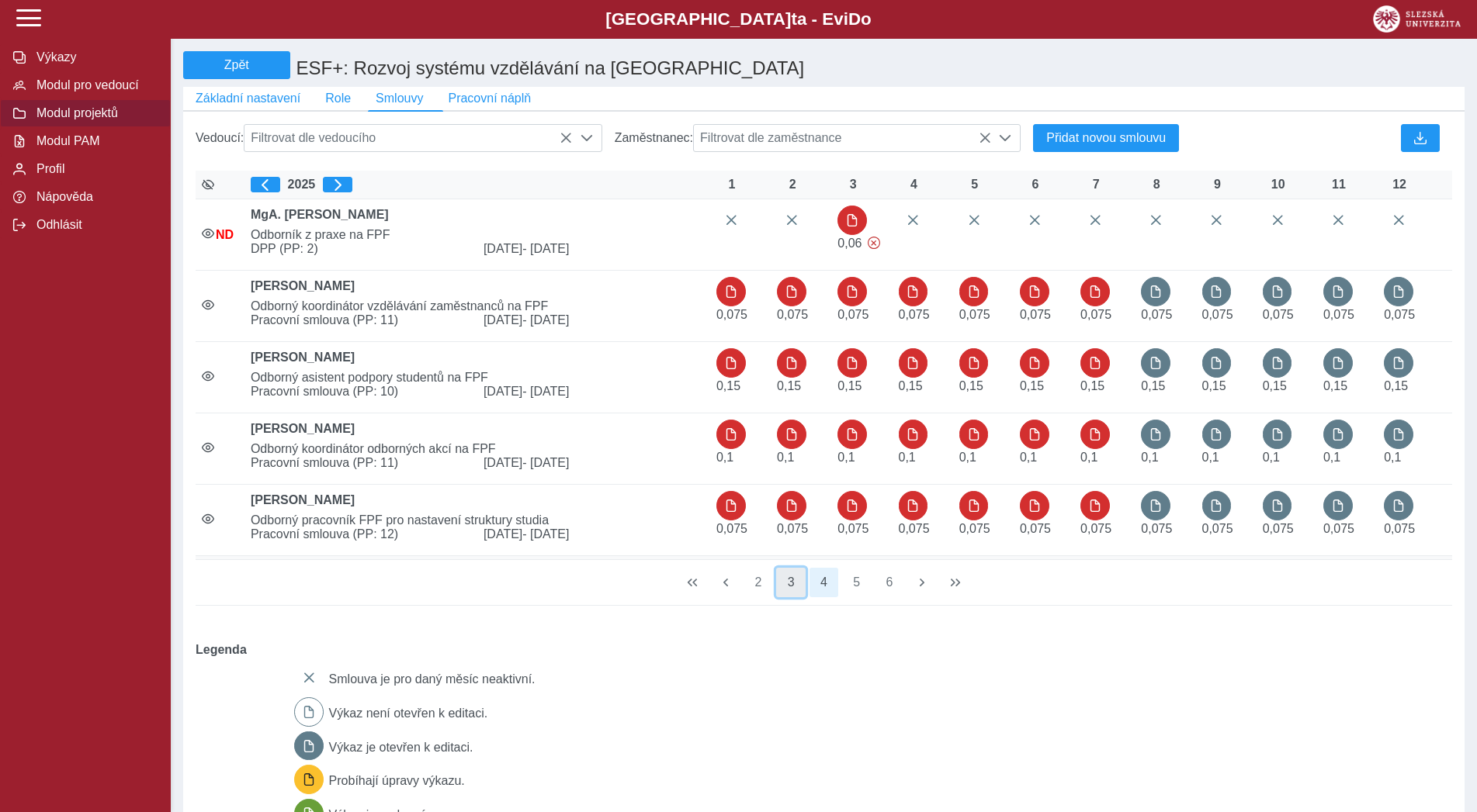
click at [785, 596] on button "3" at bounding box center [790, 583] width 29 height 29
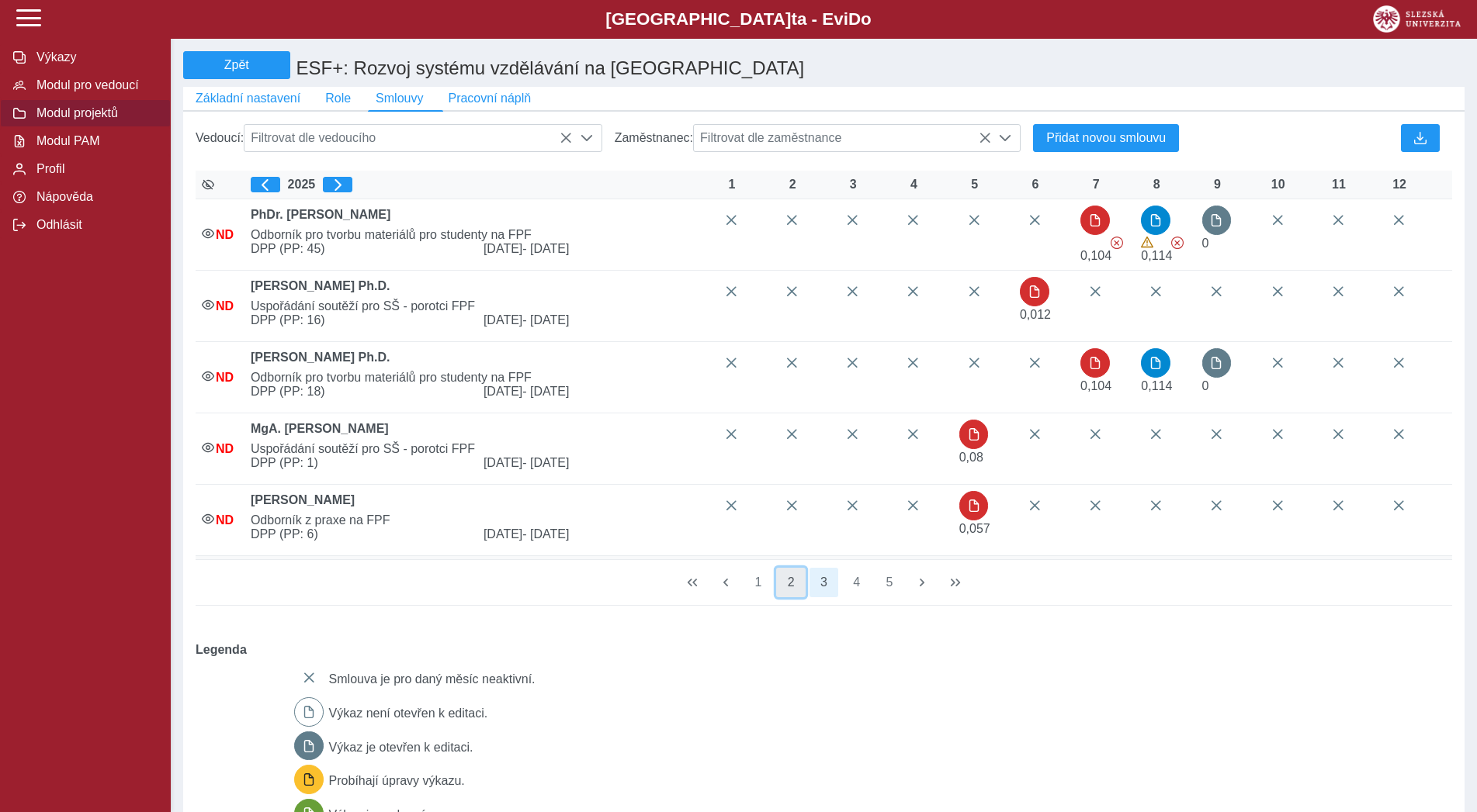
click at [796, 596] on button "2" at bounding box center [790, 583] width 29 height 29
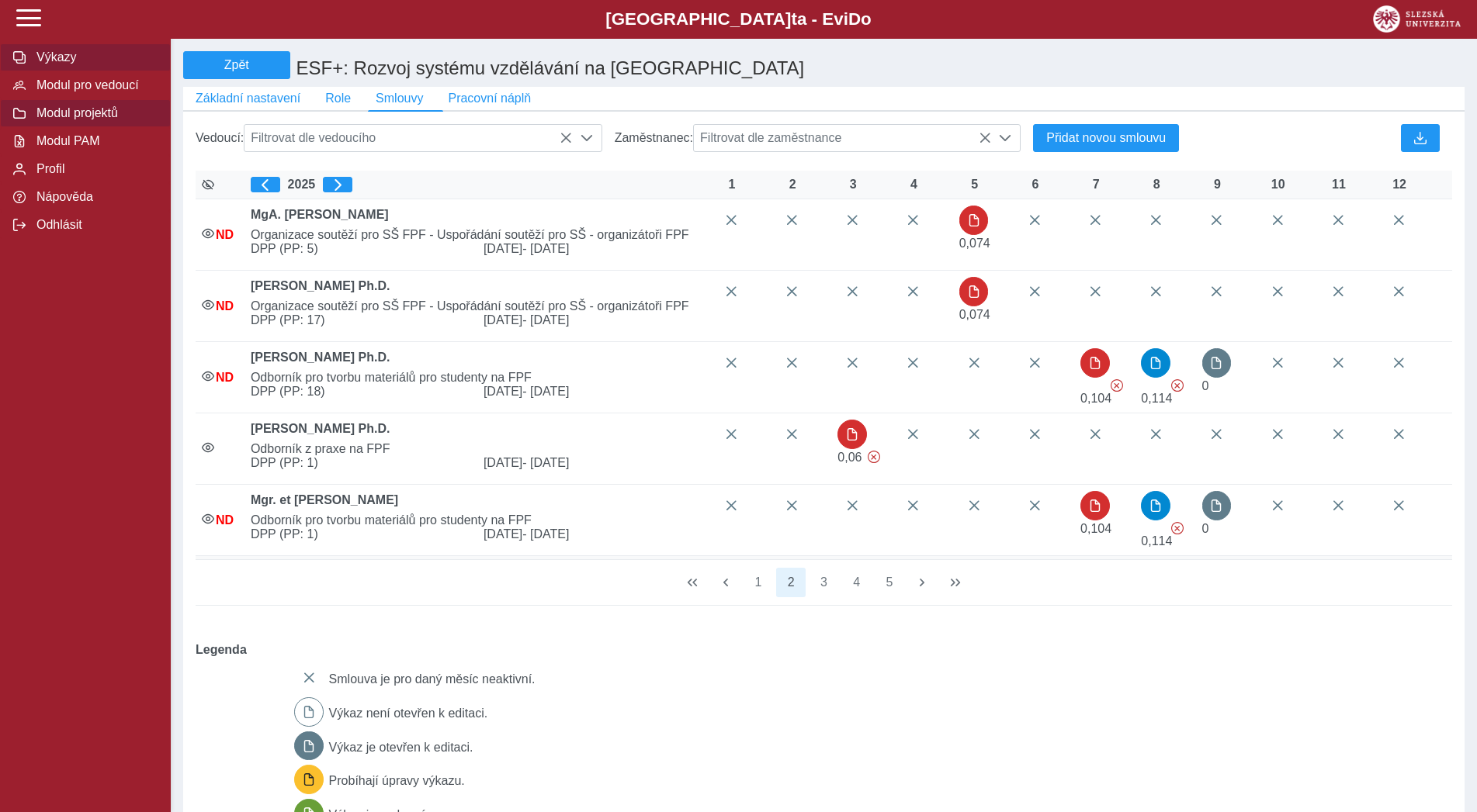
click at [50, 64] on span "Výkazy" at bounding box center [94, 57] width 125 height 14
